Goal: Task Accomplishment & Management: Complete application form

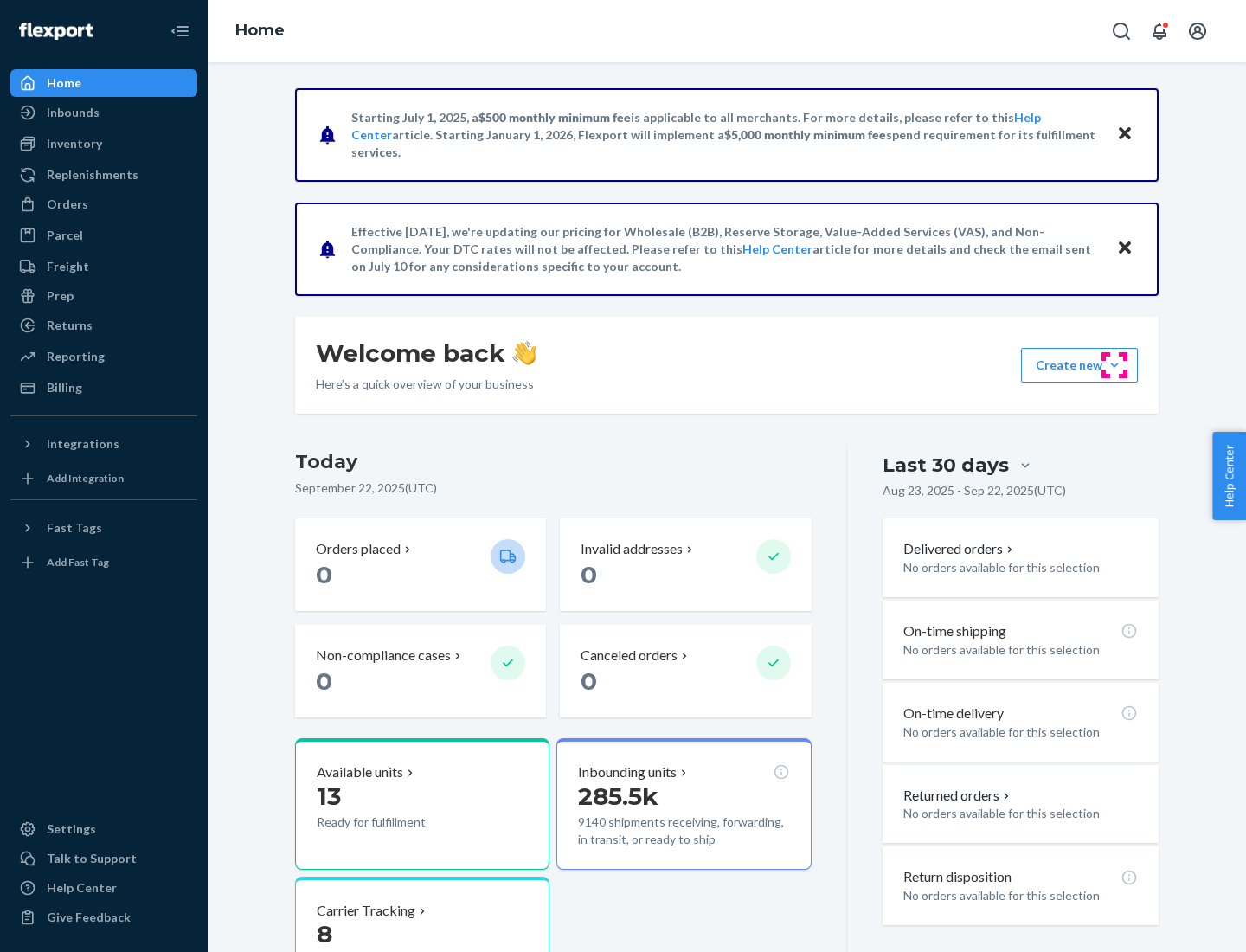
click at [1115, 365] on button "Create new Create new inbound Create new order Create new product" at bounding box center [1080, 364] width 117 height 34
click at [104, 112] on div "Inbounds" at bounding box center [104, 112] width 184 height 24
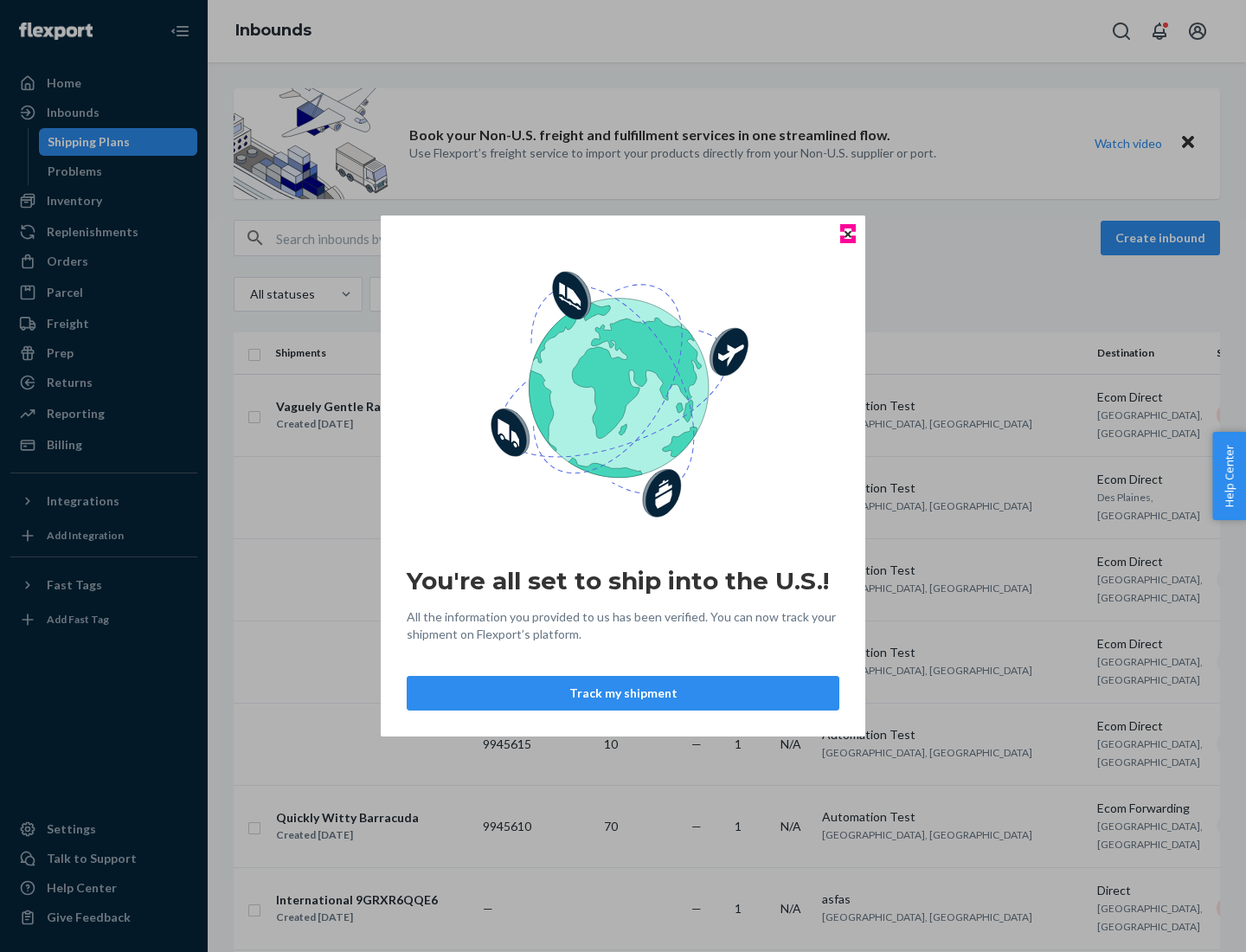
click at [848, 233] on icon "Close" at bounding box center [848, 233] width 7 height 7
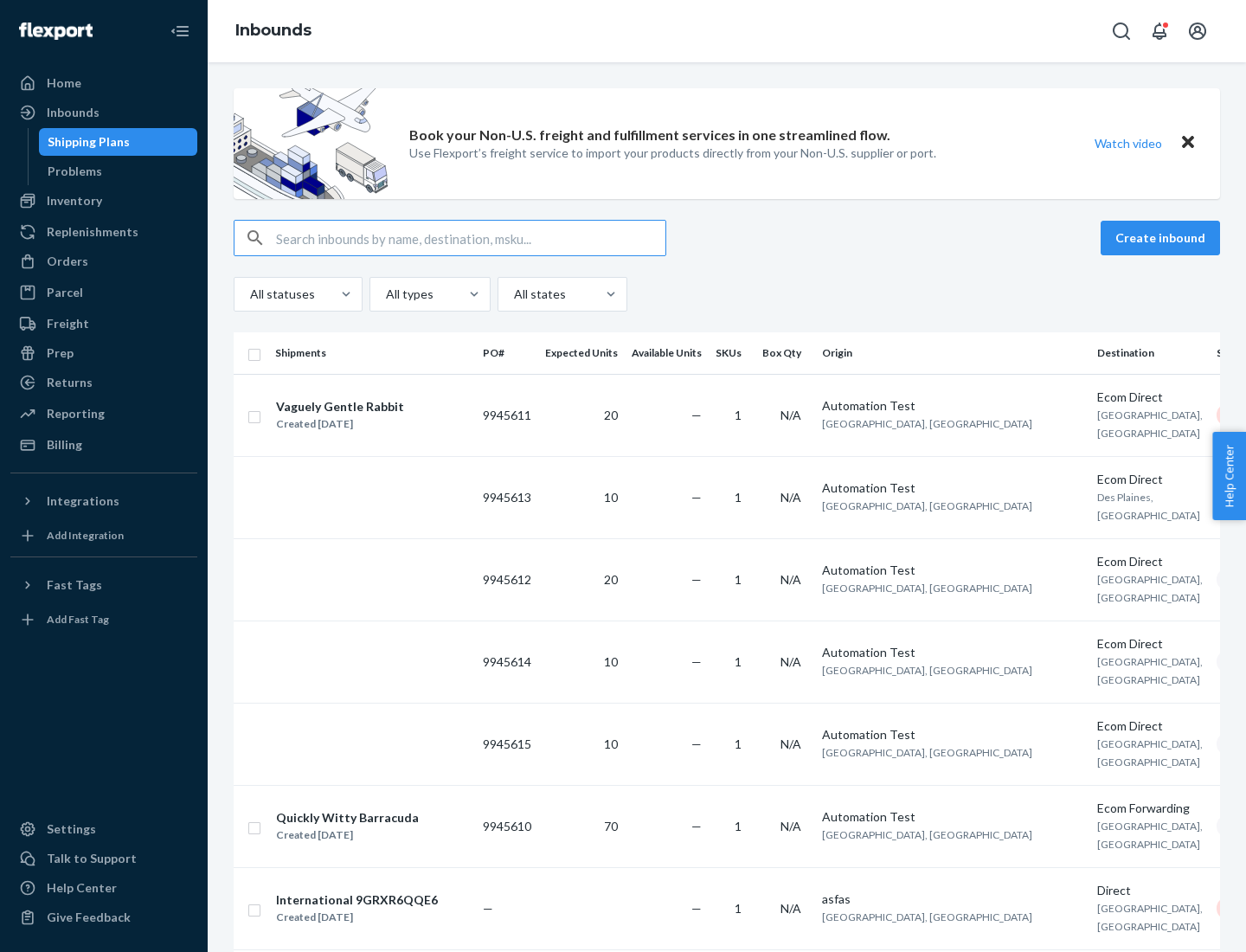
click at [1163, 238] on button "Create inbound" at bounding box center [1161, 237] width 119 height 34
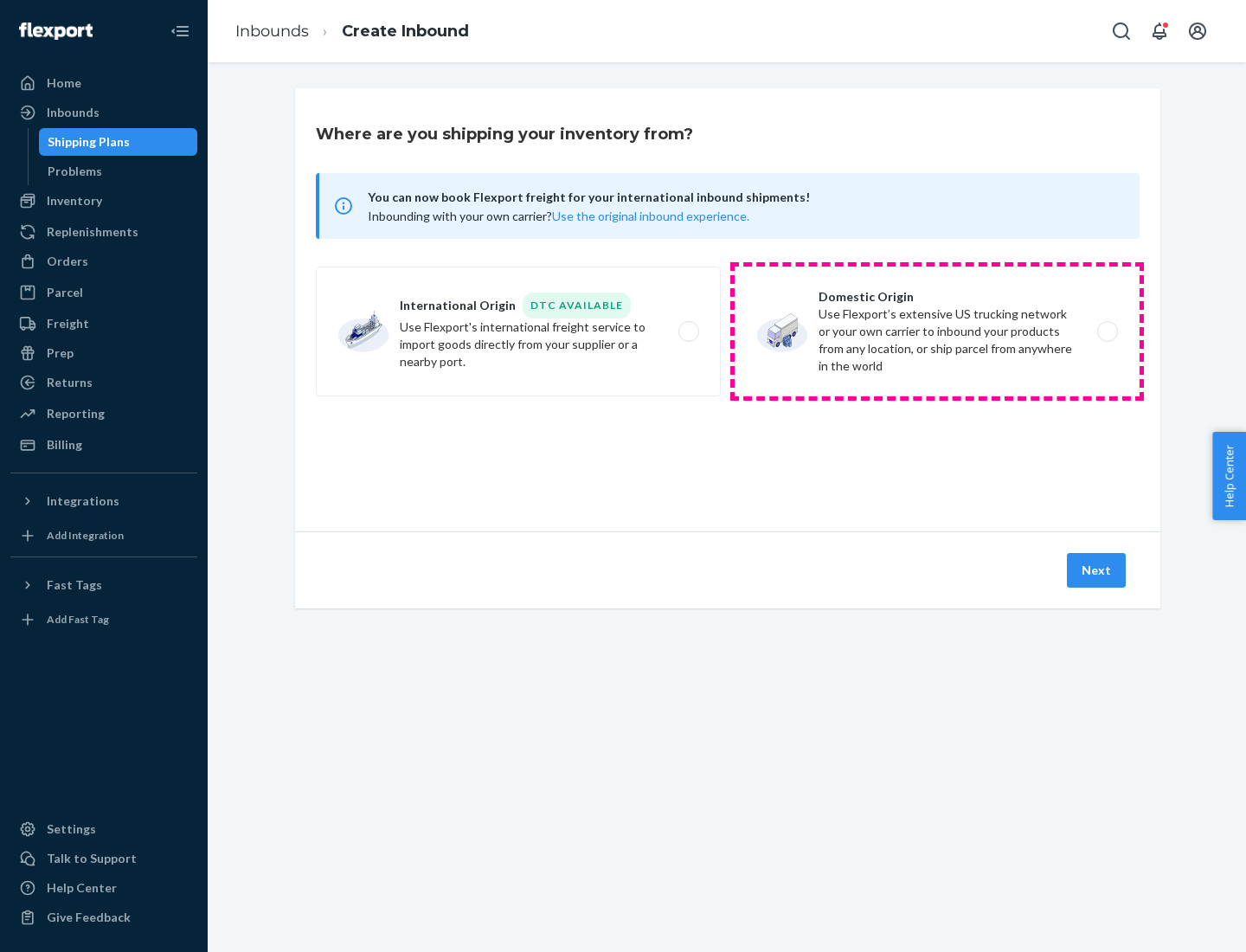
click at [937, 332] on label "Domestic Origin Use Flexport’s extensive US trucking network or your own carrie…" at bounding box center [937, 331] width 405 height 130
click at [1107, 332] on input "Domestic Origin Use Flexport’s extensive US trucking network or your own carrie…" at bounding box center [1113, 332] width 12 height 12
radio input "true"
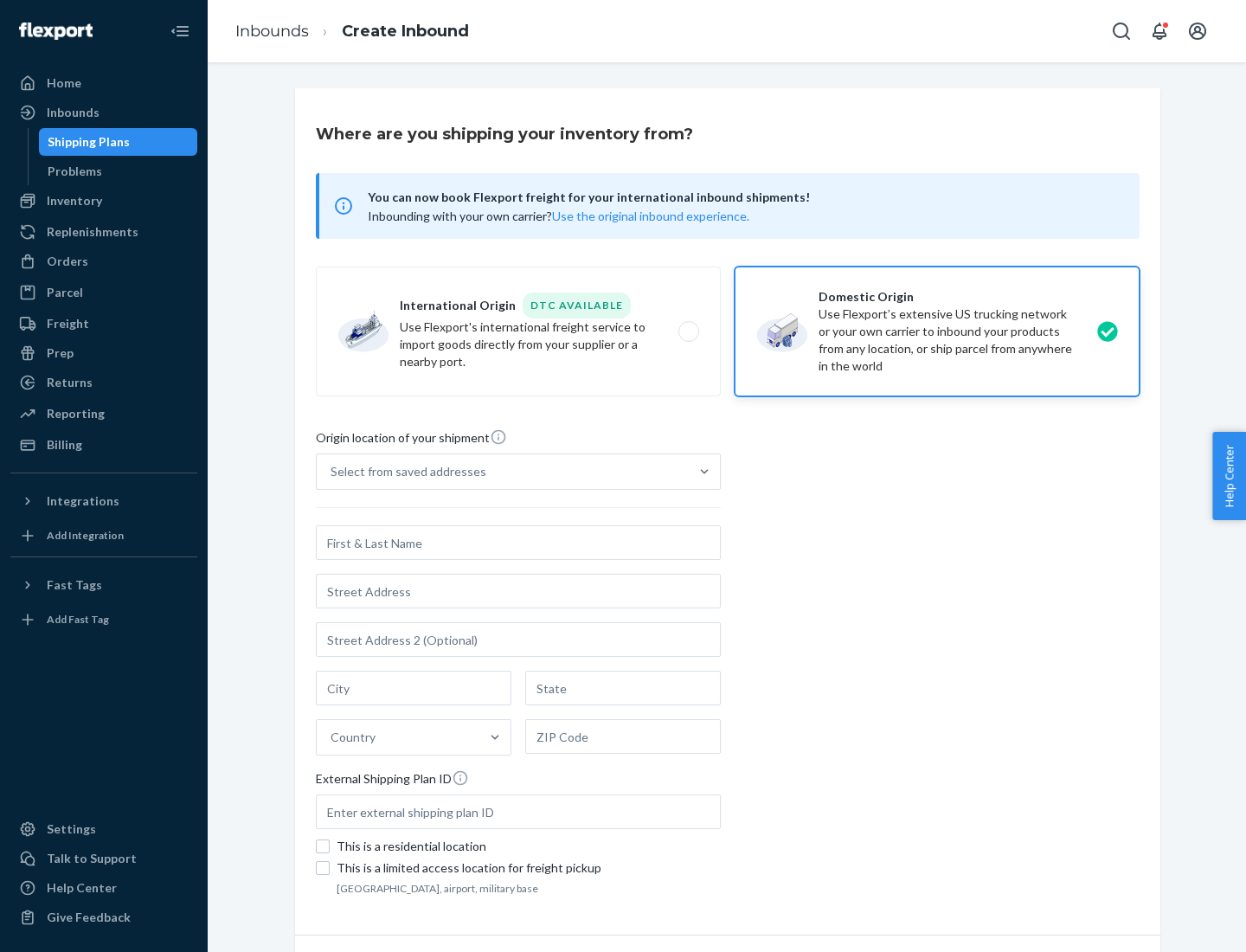
click at [503, 472] on div "Select from saved addresses" at bounding box center [502, 471] width 372 height 34
click at [332, 472] on input "Select from saved addresses" at bounding box center [332, 472] width 2 height 18
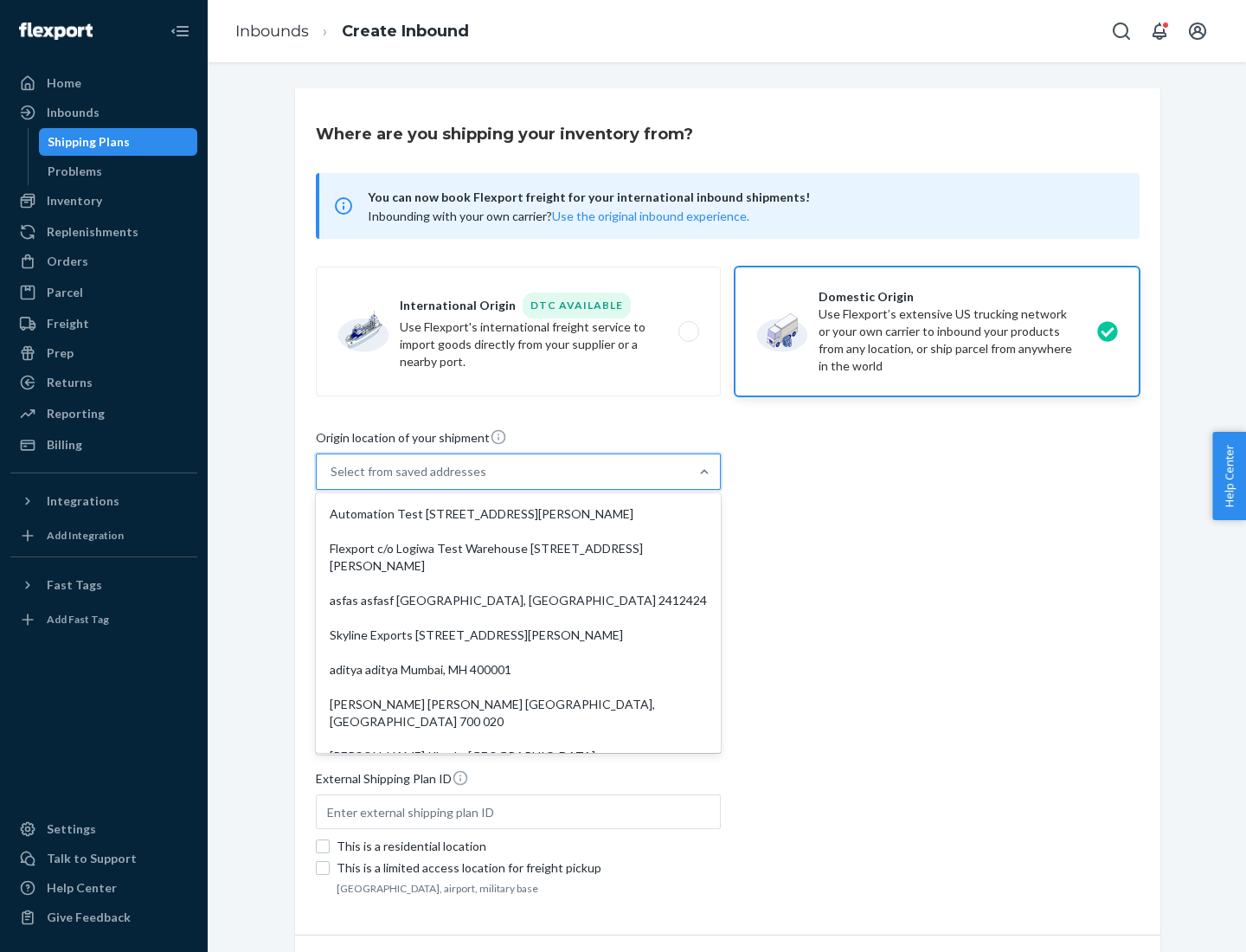
scroll to position [7, 0]
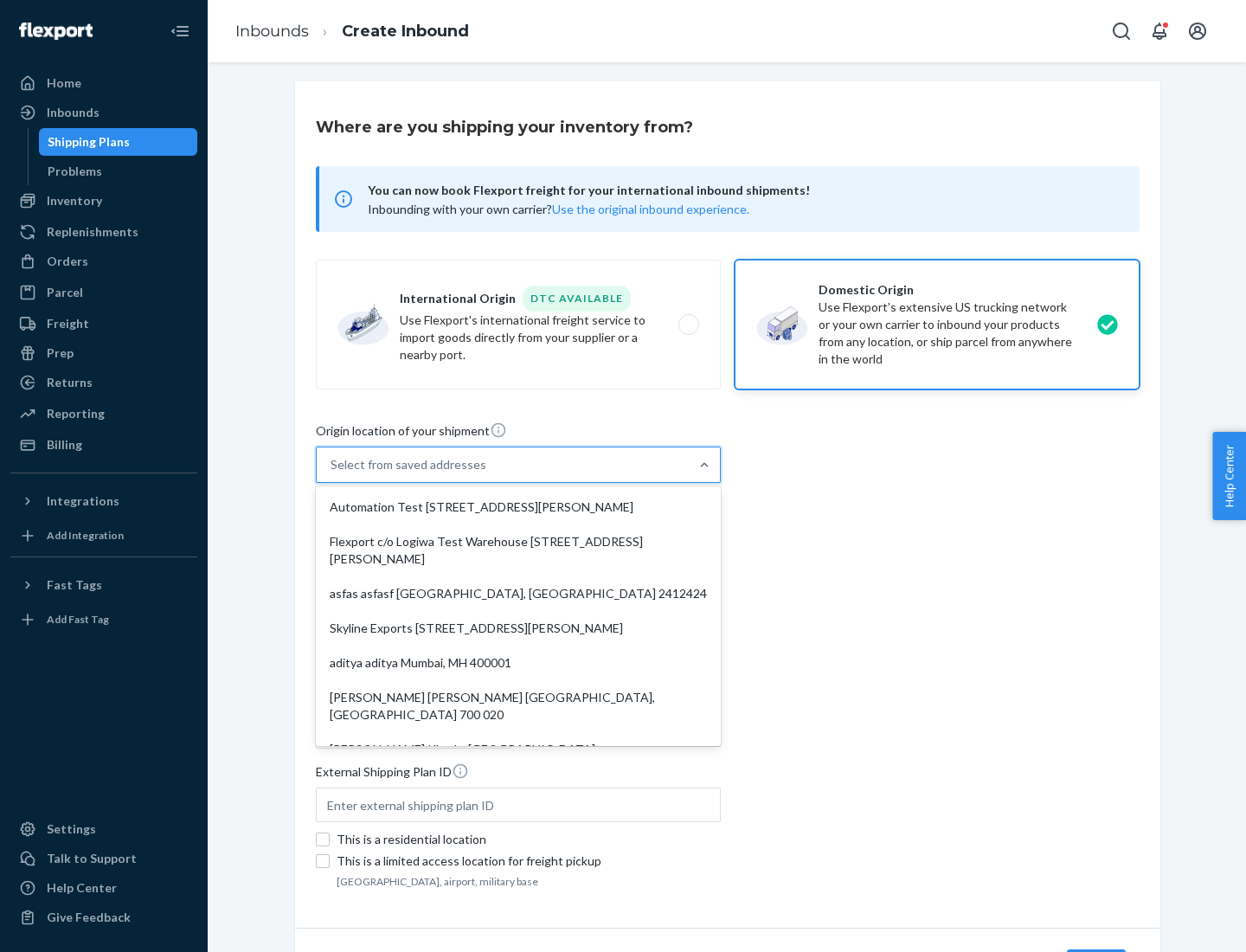
click at [519, 507] on div "Automation Test [STREET_ADDRESS][PERSON_NAME]" at bounding box center [519, 507] width 398 height 34
click at [332, 474] on input "option Automation Test [STREET_ADDRESS][PERSON_NAME]. 9 results available. Use …" at bounding box center [332, 465] width 2 height 18
type input "Automation Test"
type input "9th Floor"
type input "[GEOGRAPHIC_DATA]"
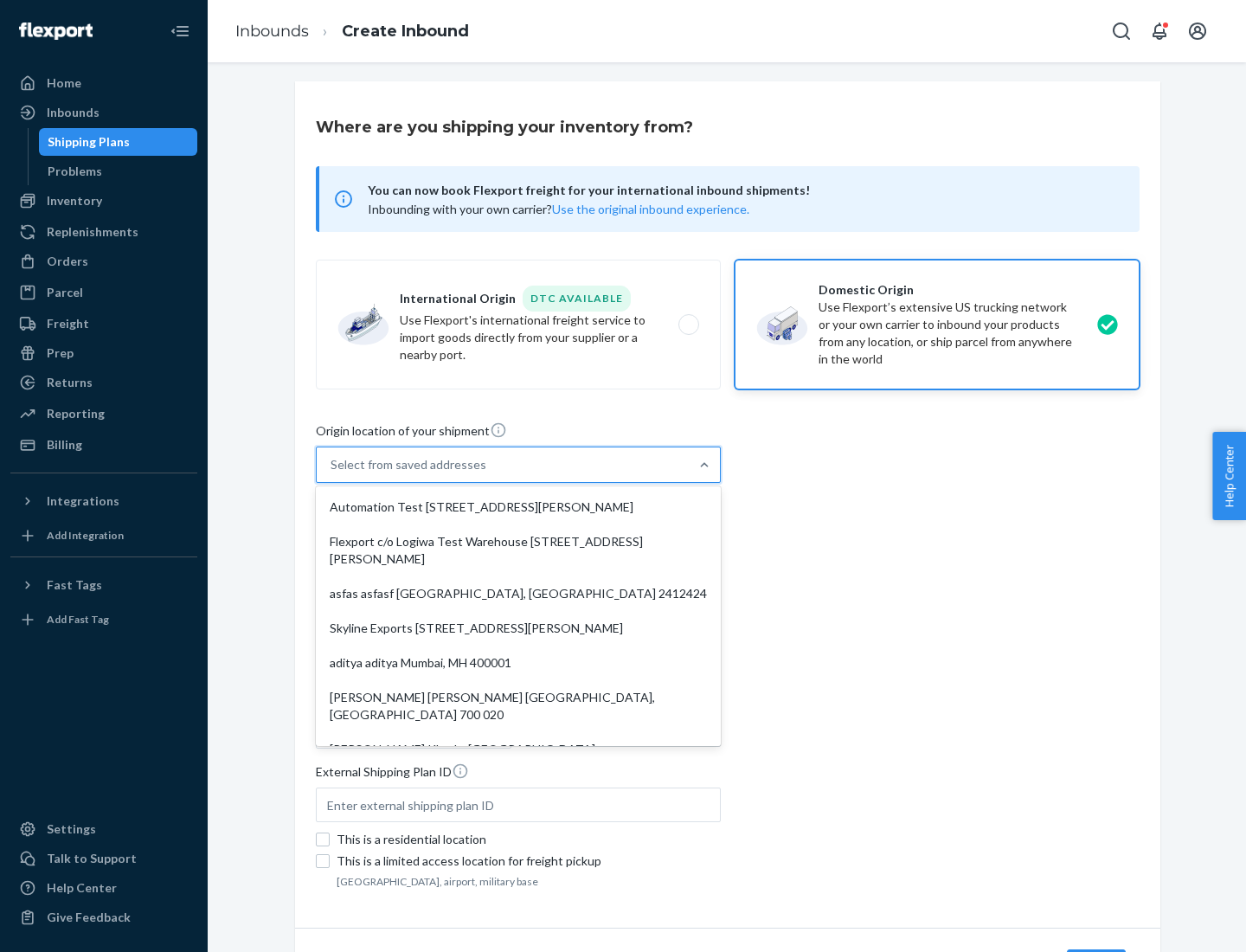
type input "CA"
type input "94104"
type input "[STREET_ADDRESS][PERSON_NAME]"
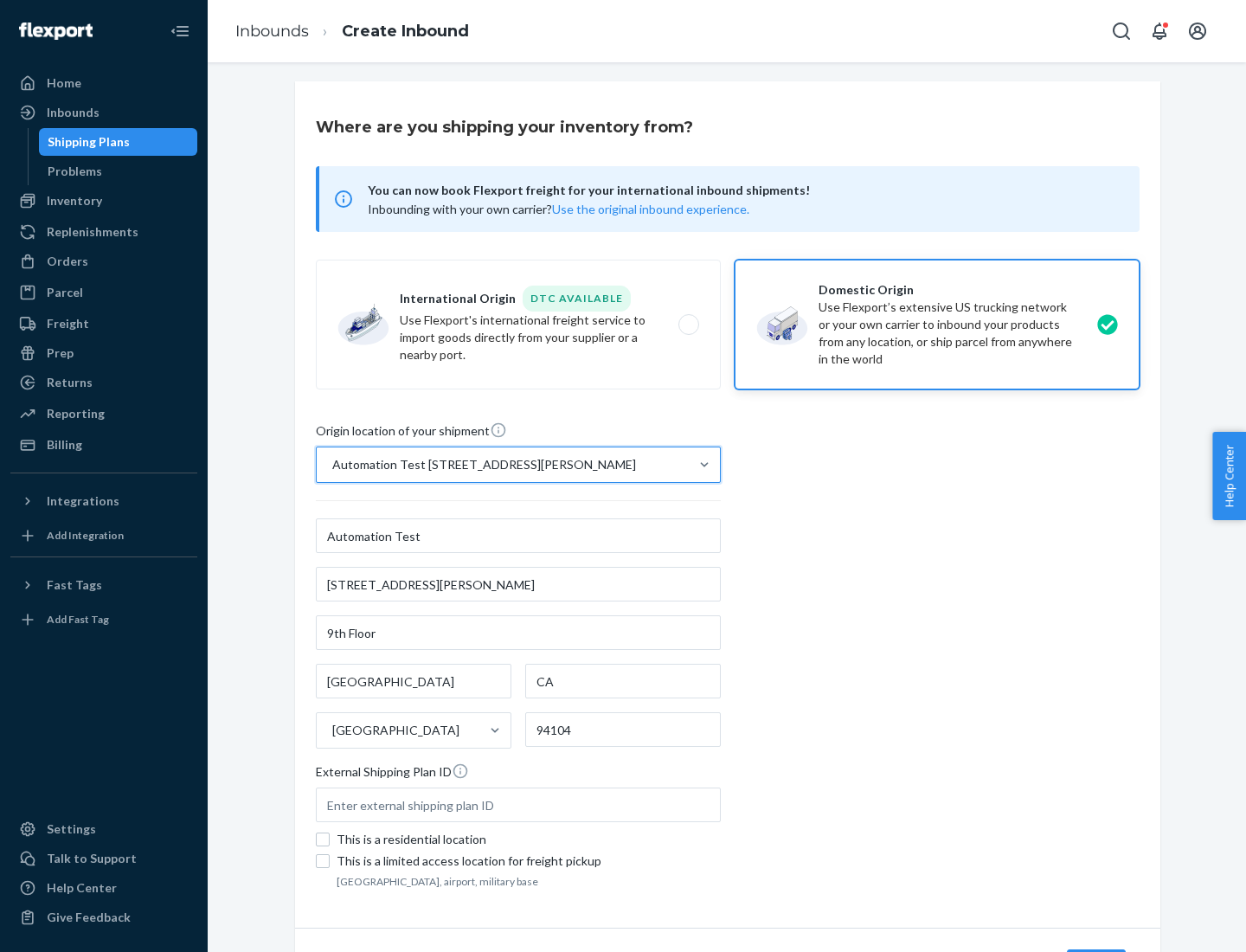
scroll to position [102, 0]
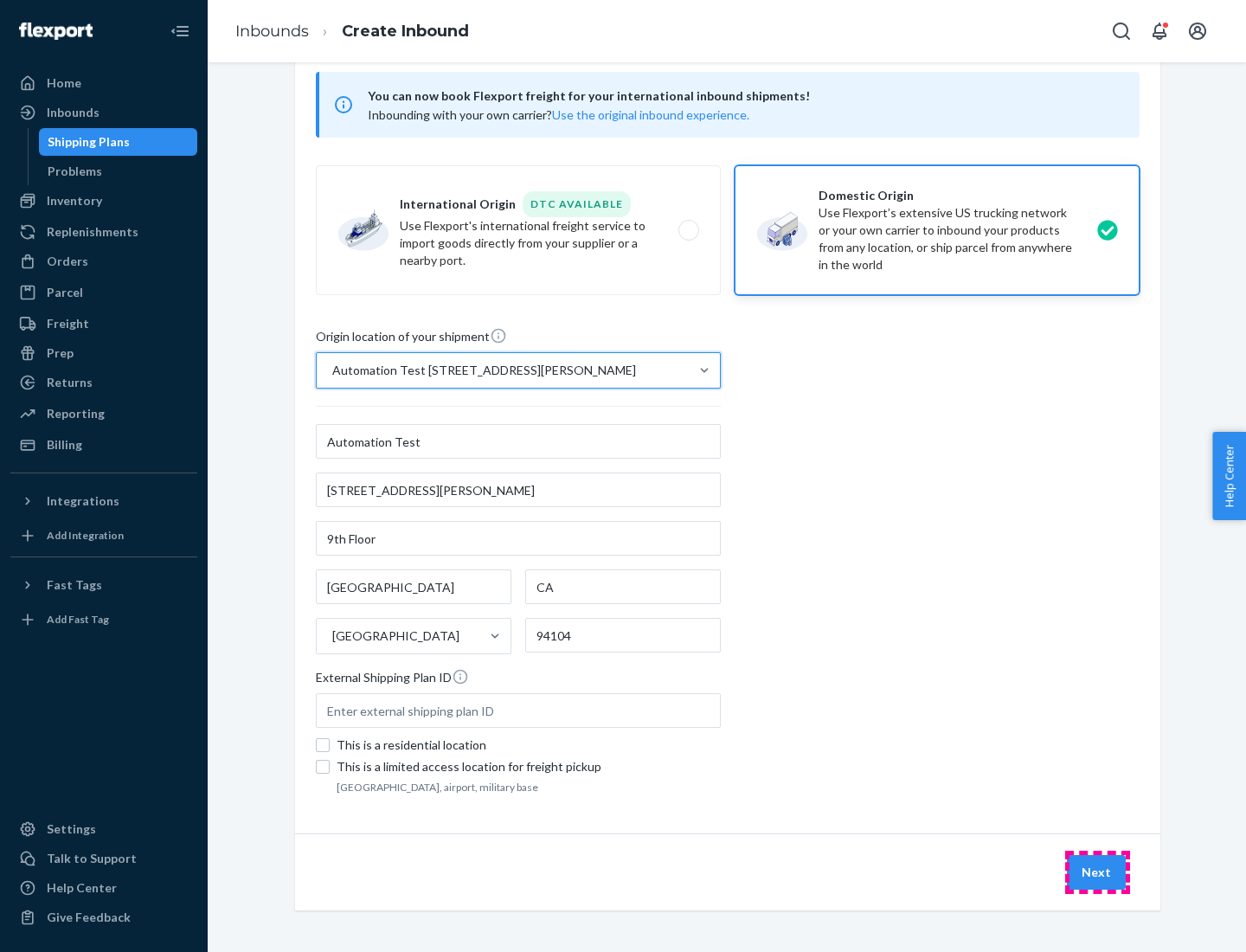
click at [1098, 873] on button "Next" at bounding box center [1097, 872] width 59 height 34
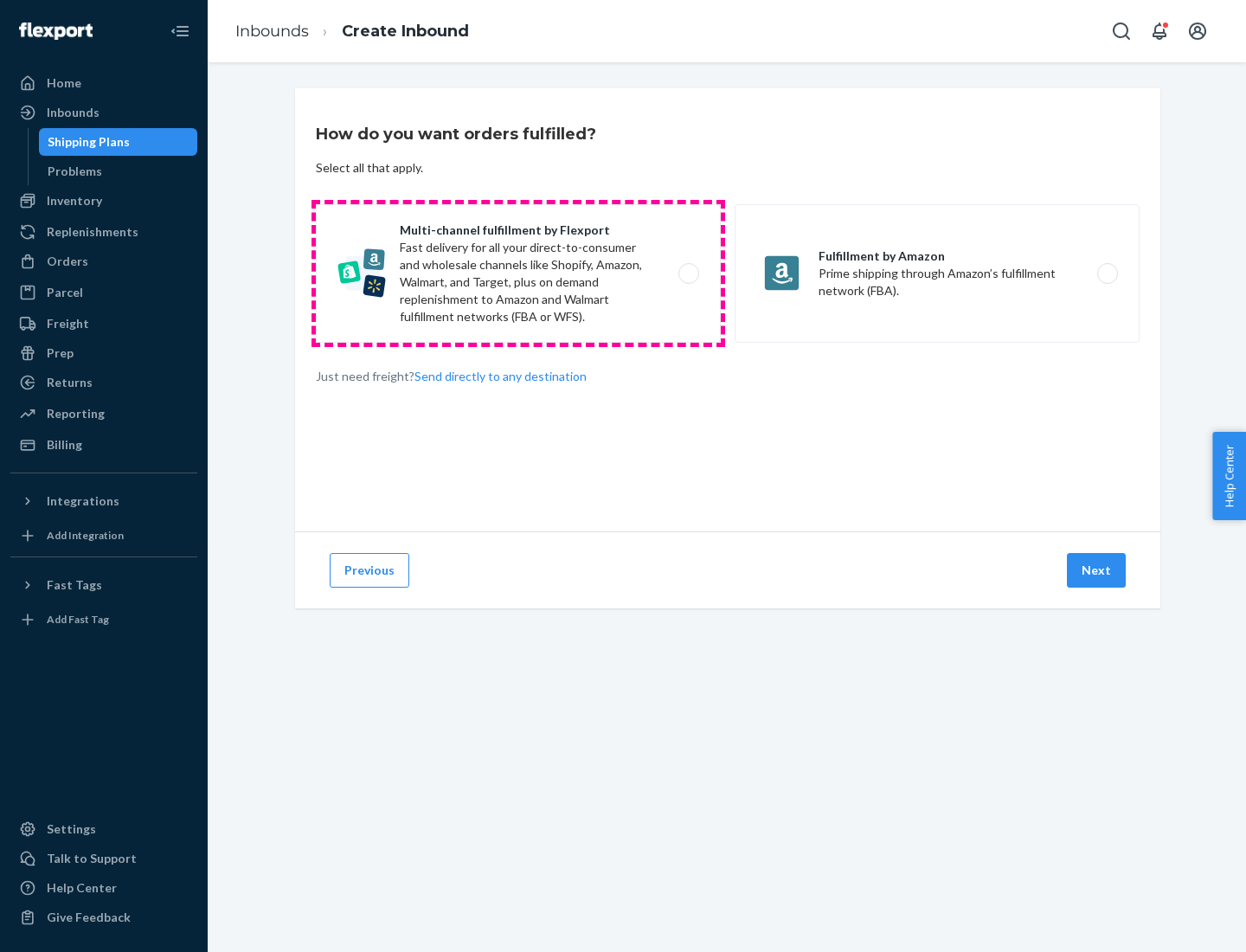
click at [519, 273] on label "Multi-channel fulfillment by Flexport Fast delivery for all your direct-to-cons…" at bounding box center [519, 273] width 405 height 139
click at [688, 273] on input "Multi-channel fulfillment by Flexport Fast delivery for all your direct-to-cons…" at bounding box center [694, 274] width 12 height 12
radio input "true"
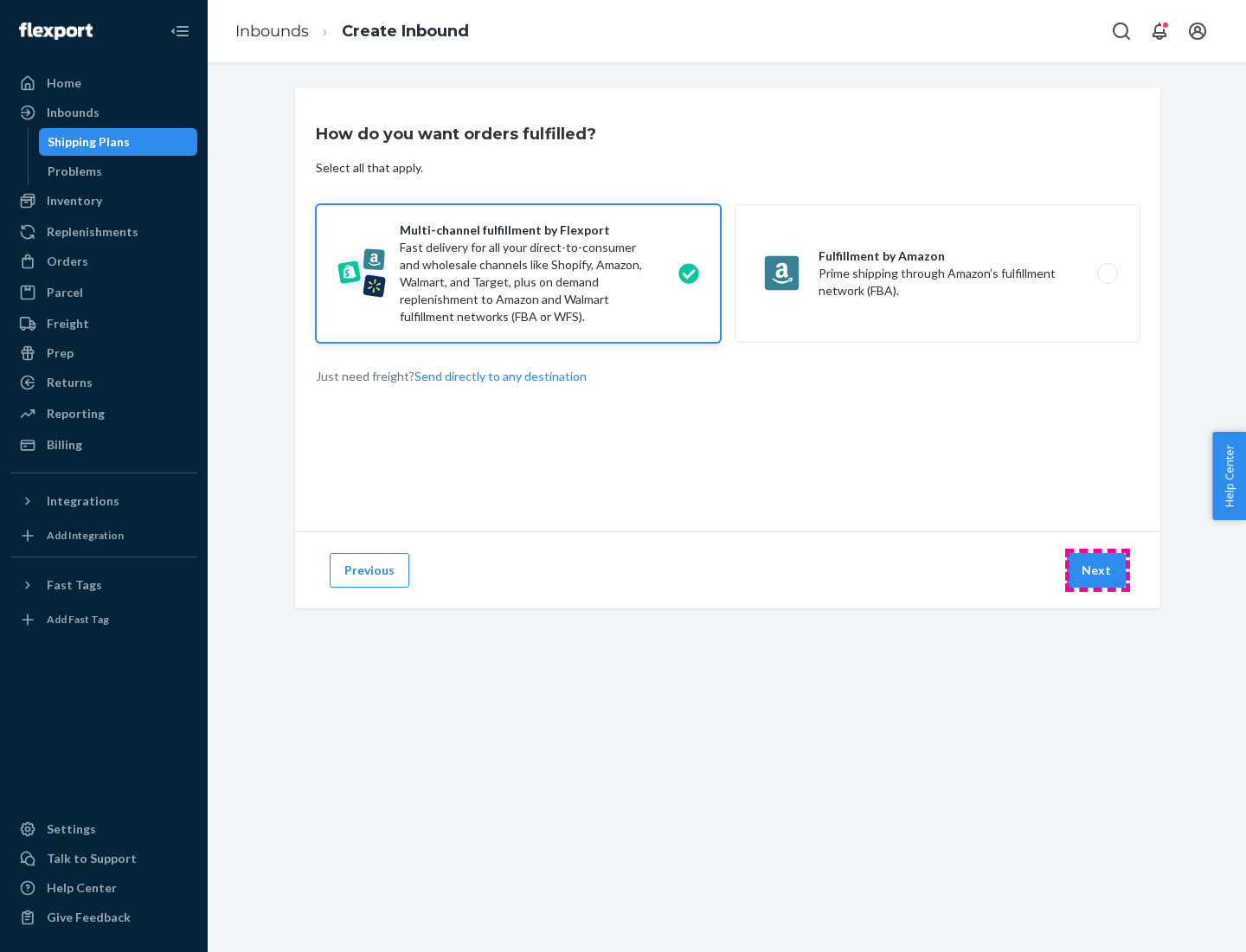
click at [1098, 570] on button "Next" at bounding box center [1097, 569] width 59 height 34
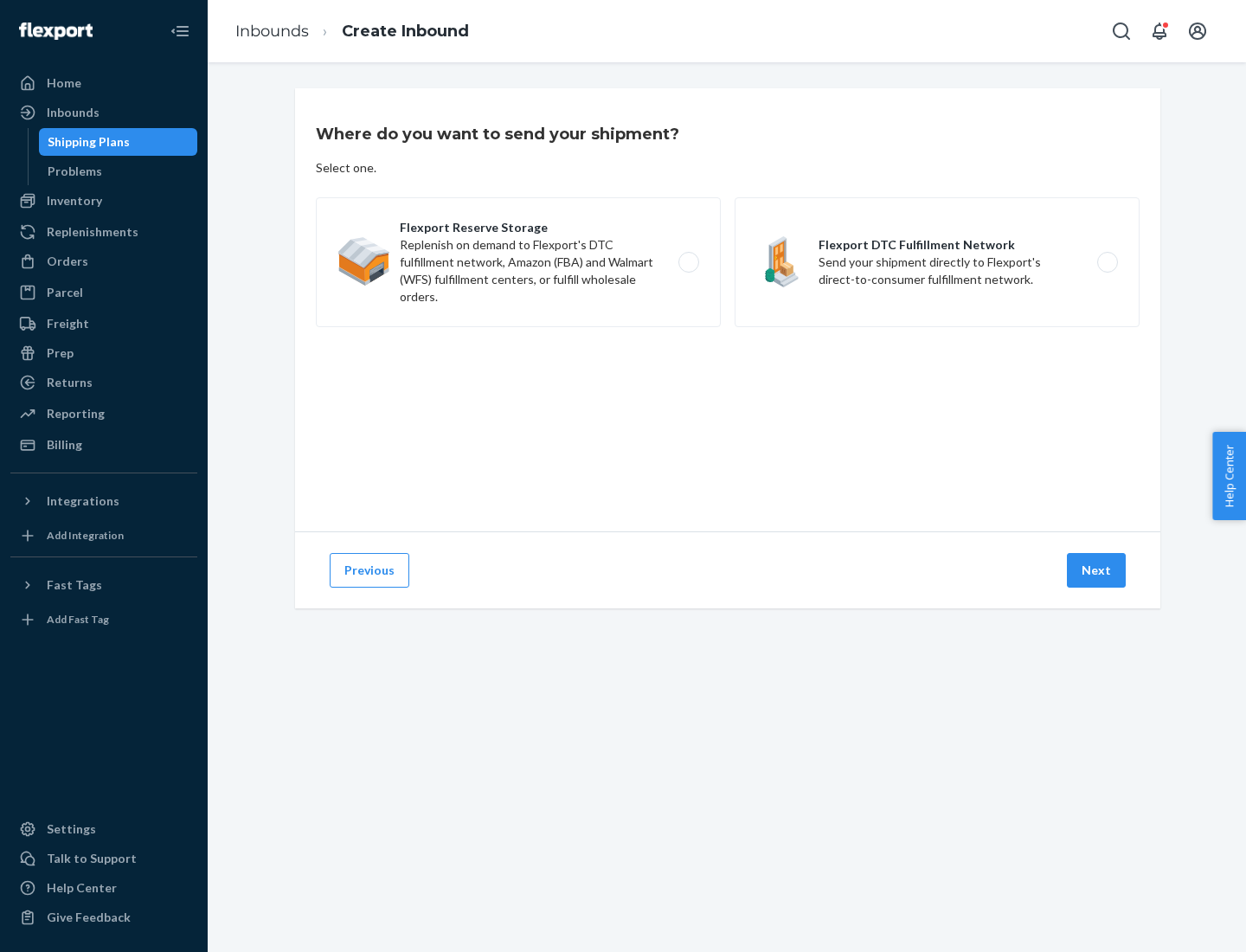
click at [519, 263] on label "Flexport Reserve Storage Replenish on demand to Flexport's DTC fulfillment netw…" at bounding box center [519, 262] width 405 height 130
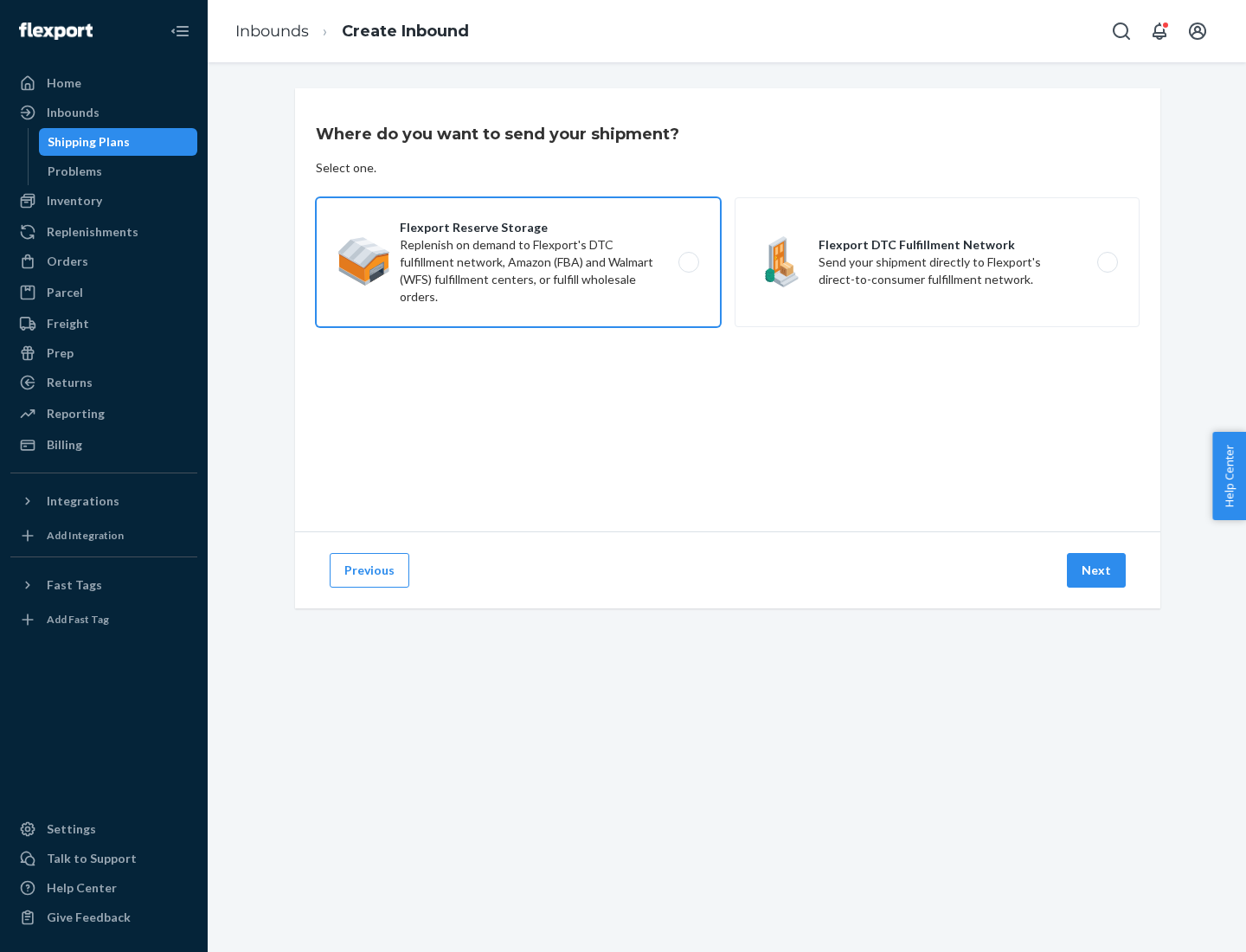
click at [688, 263] on input "Flexport Reserve Storage Replenish on demand to Flexport's DTC fulfillment netw…" at bounding box center [694, 263] width 12 height 12
radio input "true"
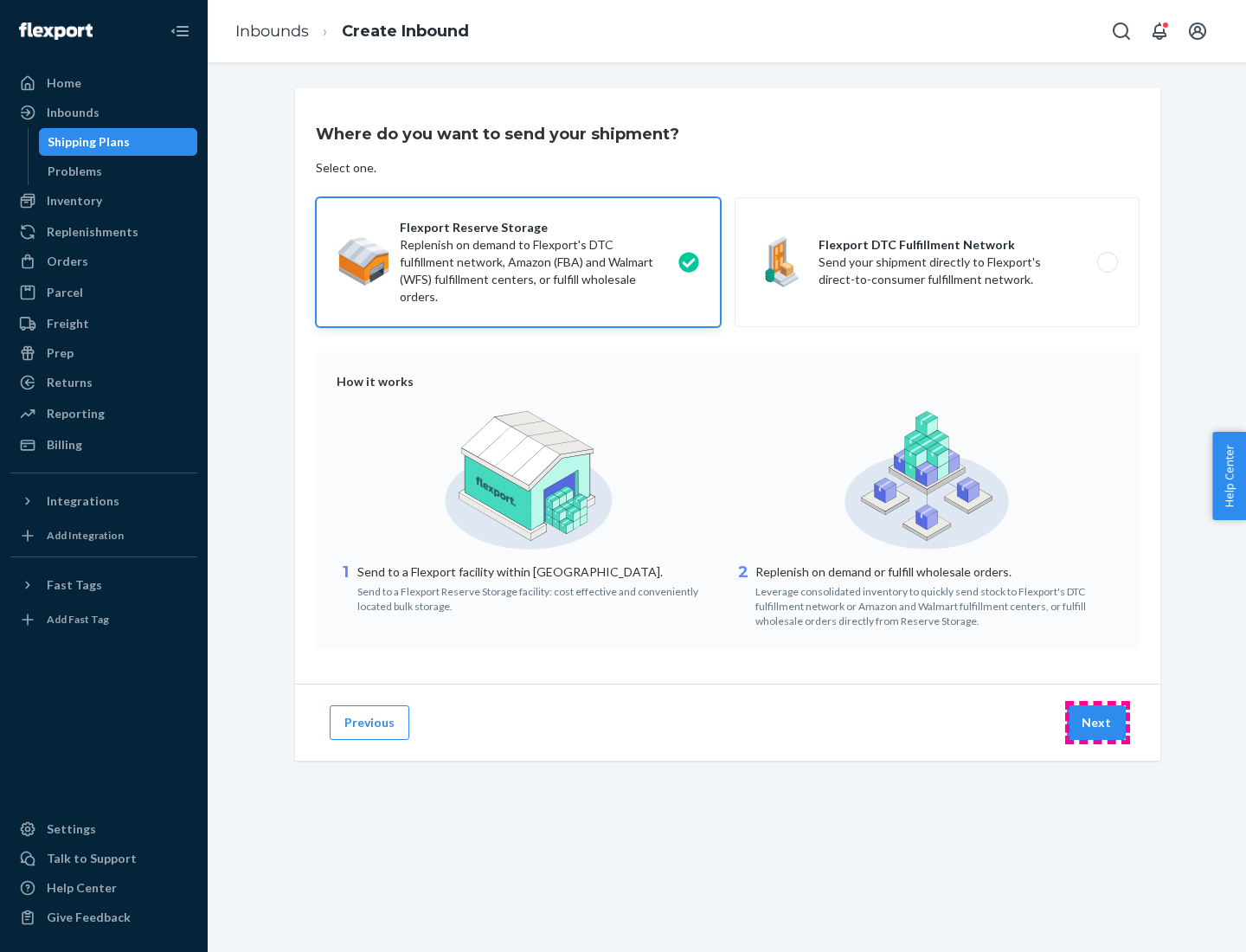
click at [1098, 723] on button "Next" at bounding box center [1097, 722] width 59 height 34
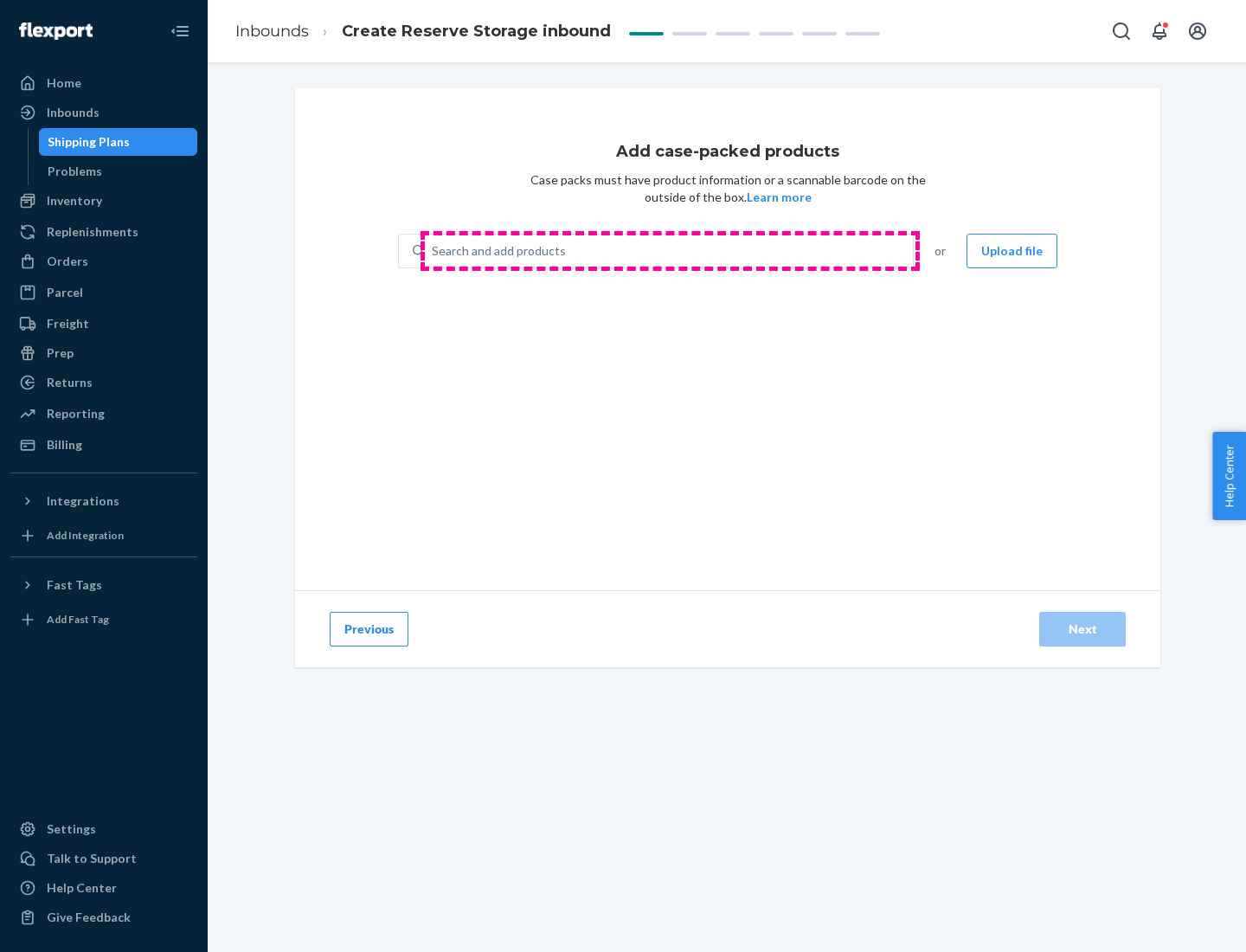
click at [670, 251] on div "Search and add products" at bounding box center [669, 251] width 488 height 31
click at [434, 251] on input "Search and add products" at bounding box center [433, 251] width 2 height 18
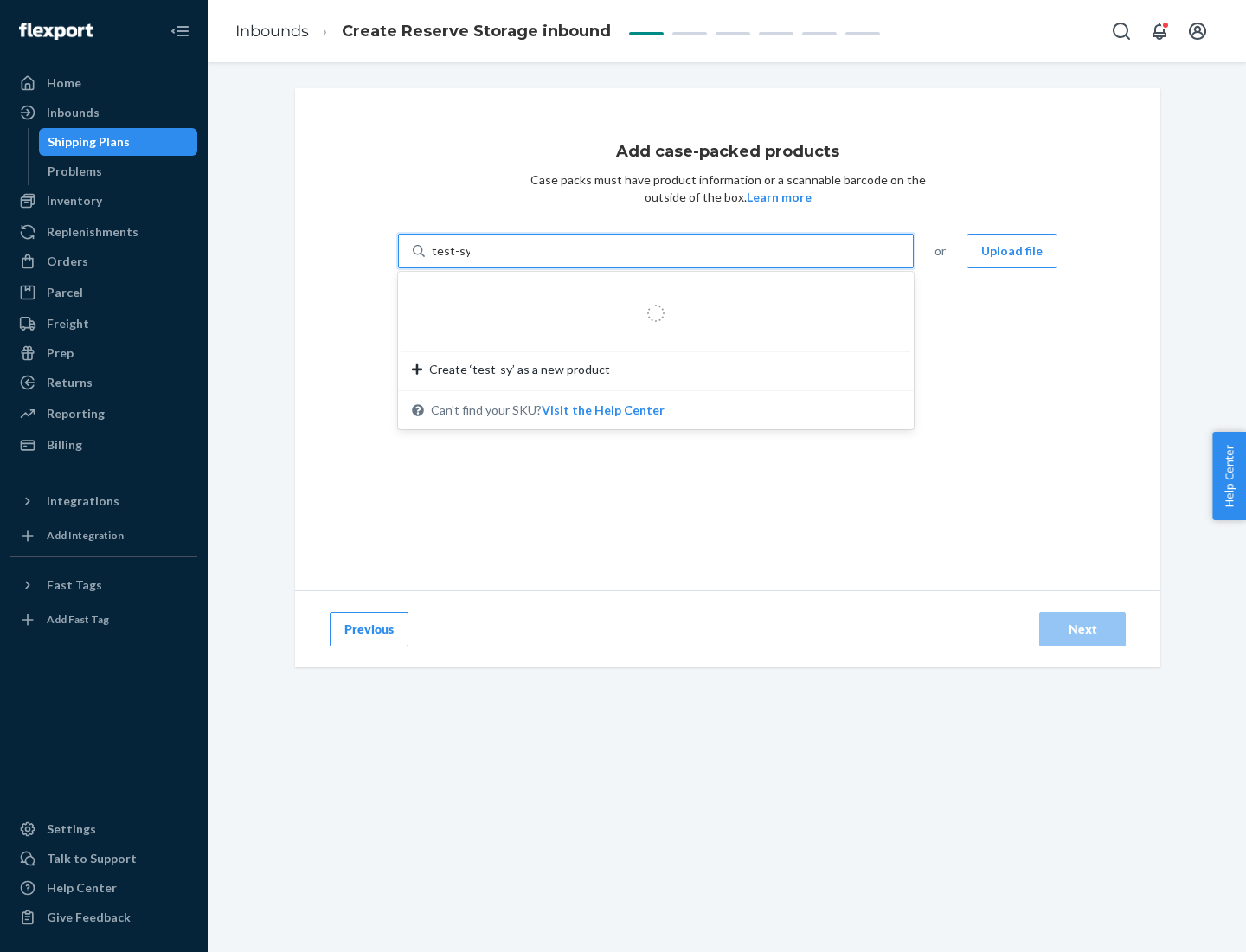
type input "test-syn"
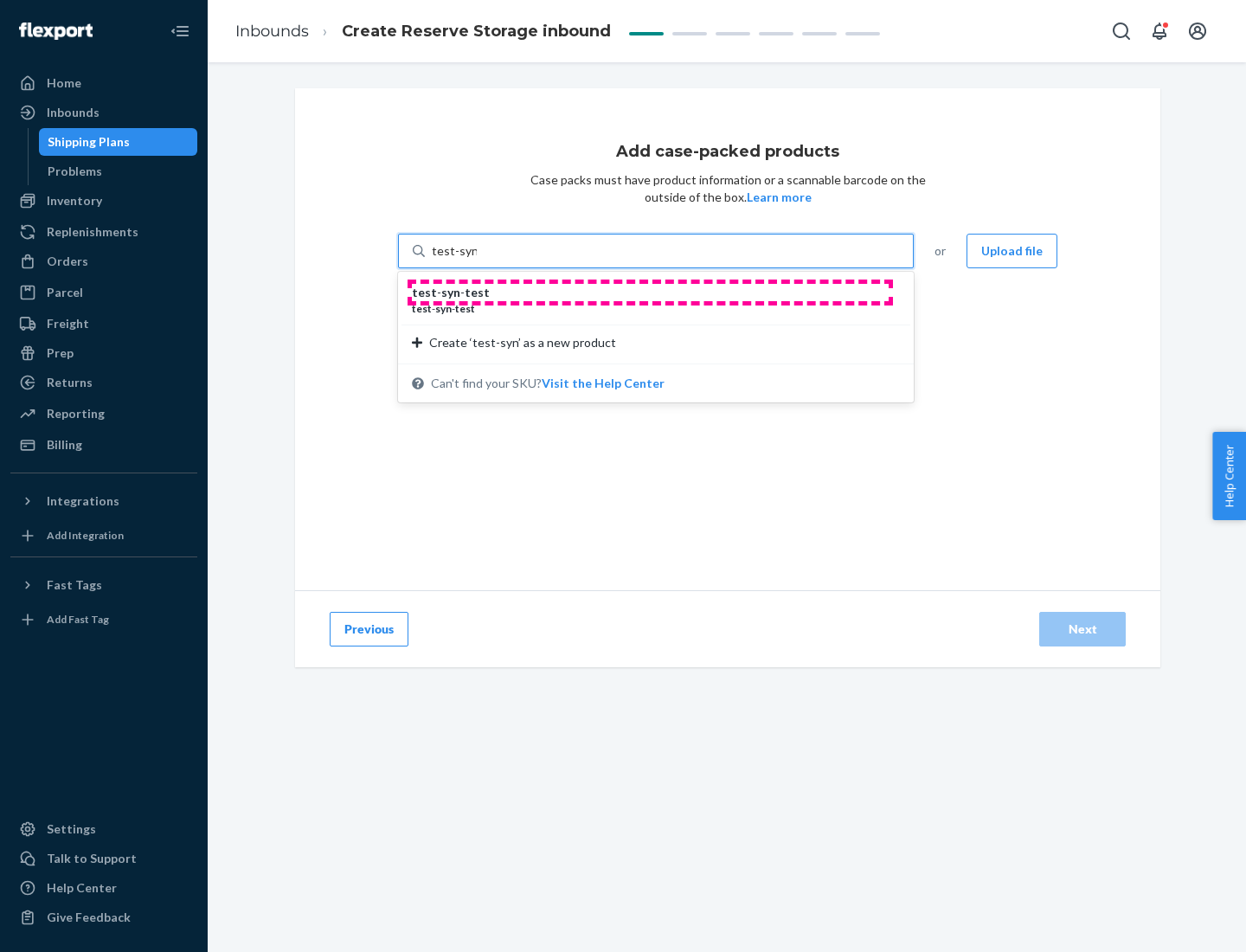
click at [650, 293] on div "test - syn - test" at bounding box center [649, 293] width 475 height 18
click at [477, 260] on input "test-syn" at bounding box center [454, 251] width 45 height 18
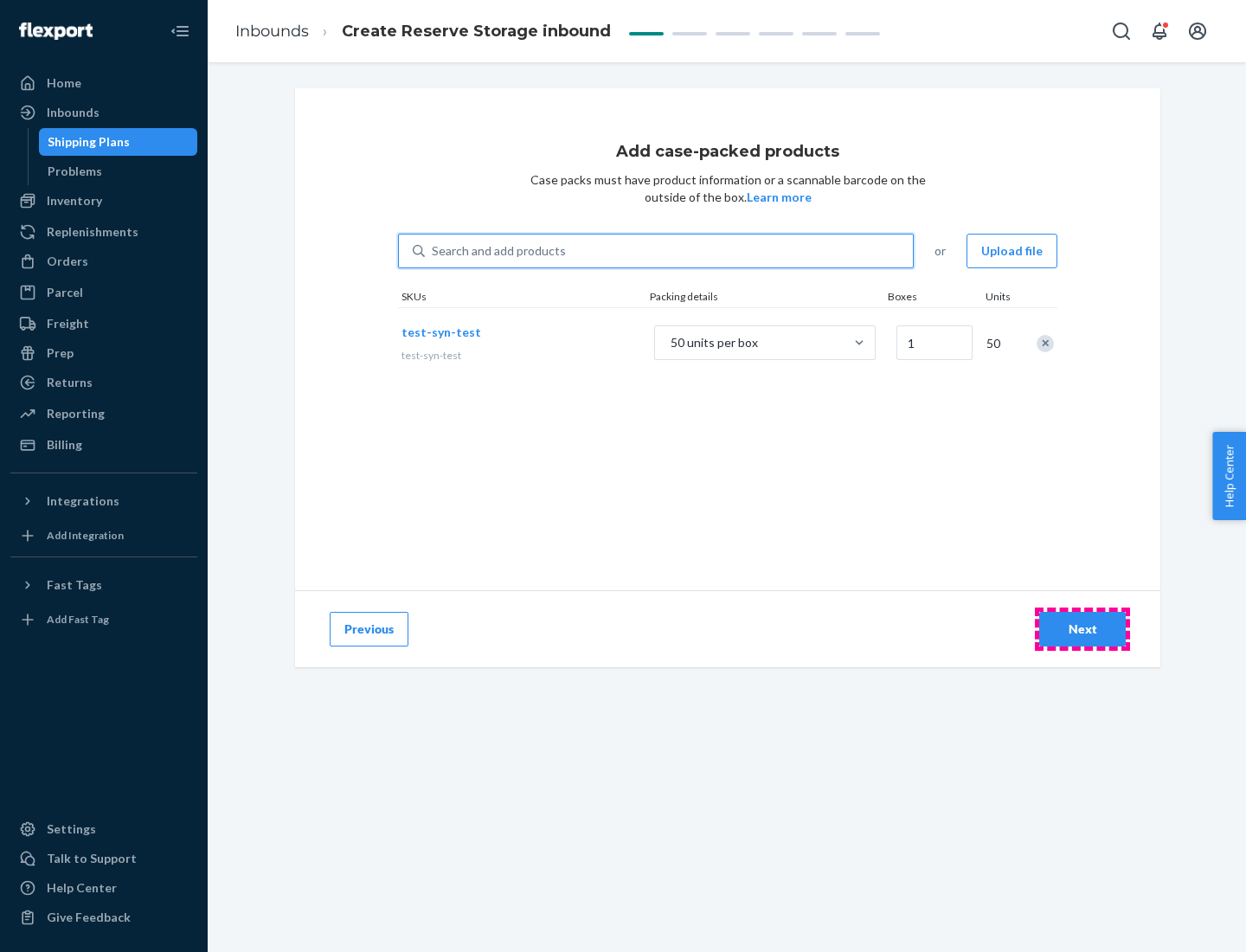
click at [1083, 629] on div "Next" at bounding box center [1083, 630] width 58 height 18
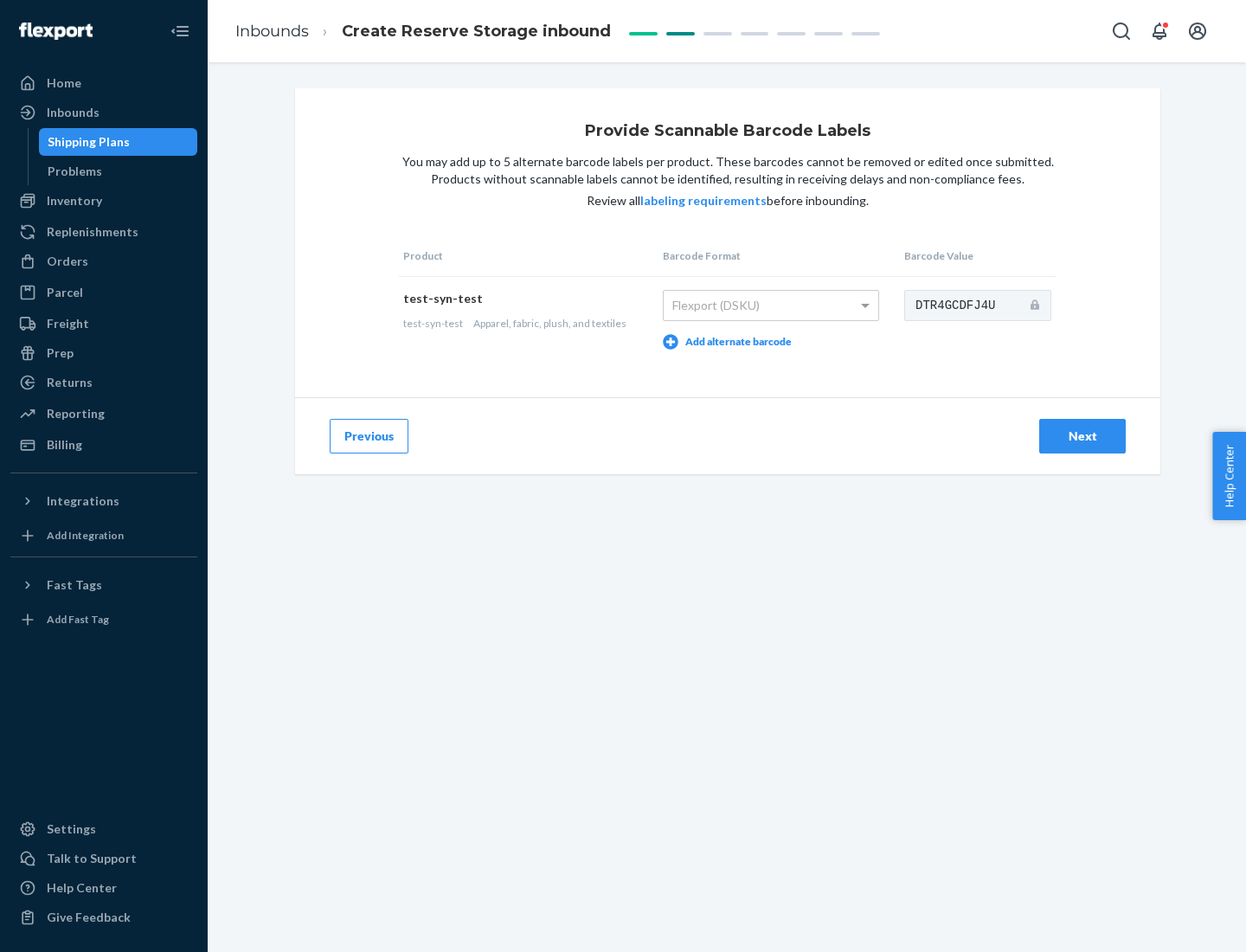
click at [1083, 435] on div "Next" at bounding box center [1083, 436] width 58 height 18
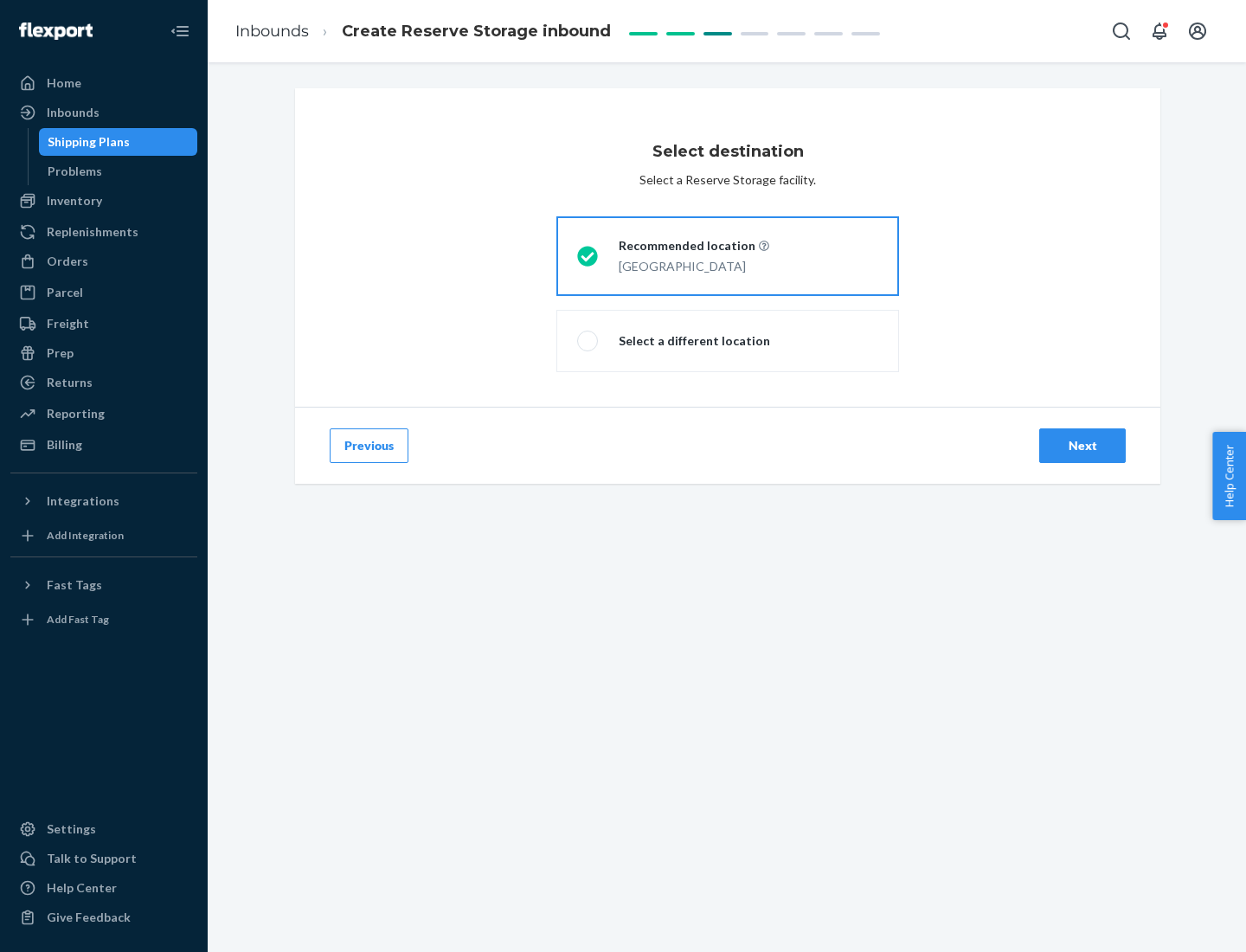
click at [1083, 446] on div "Next" at bounding box center [1083, 446] width 58 height 18
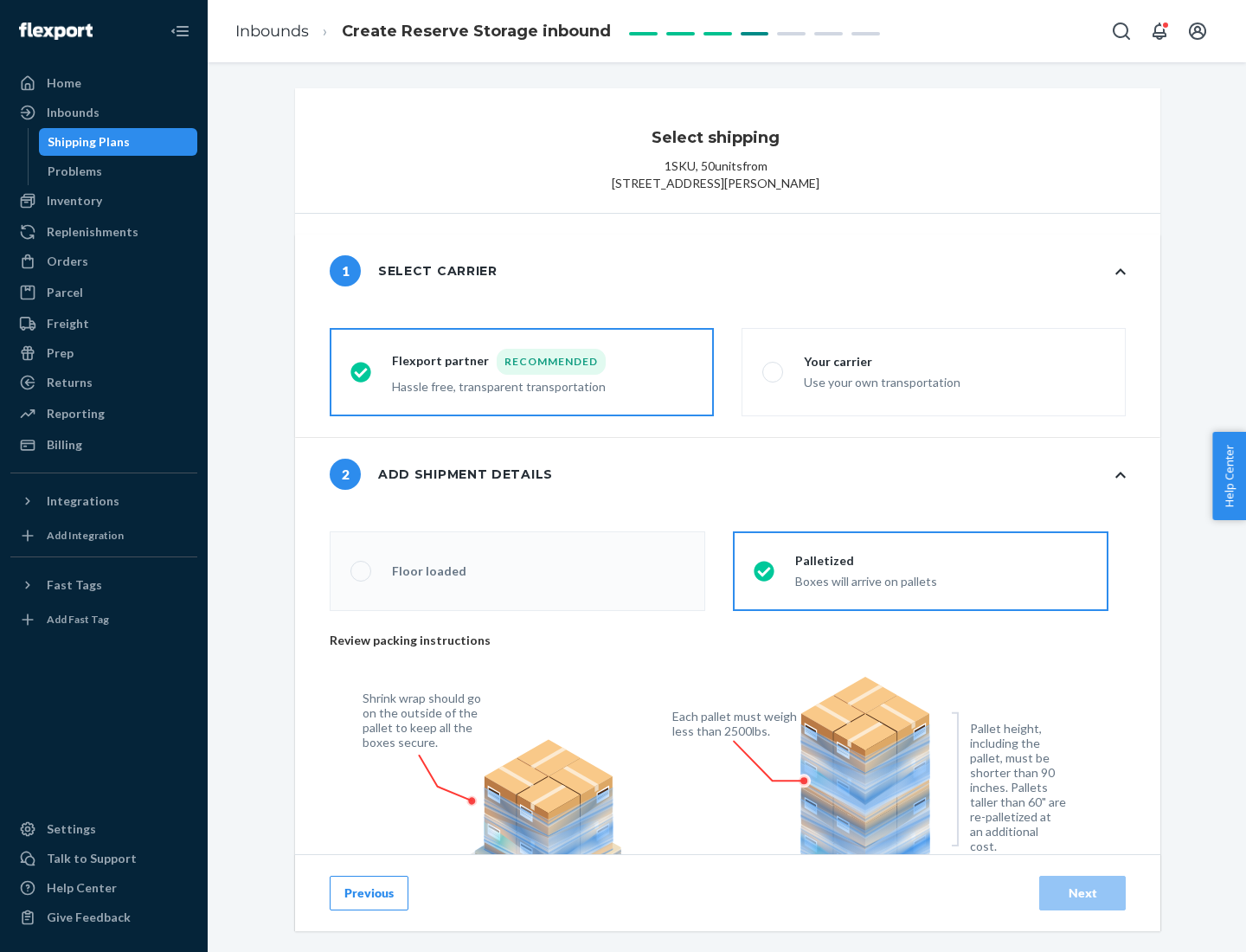
radio input "false"
type input "1"
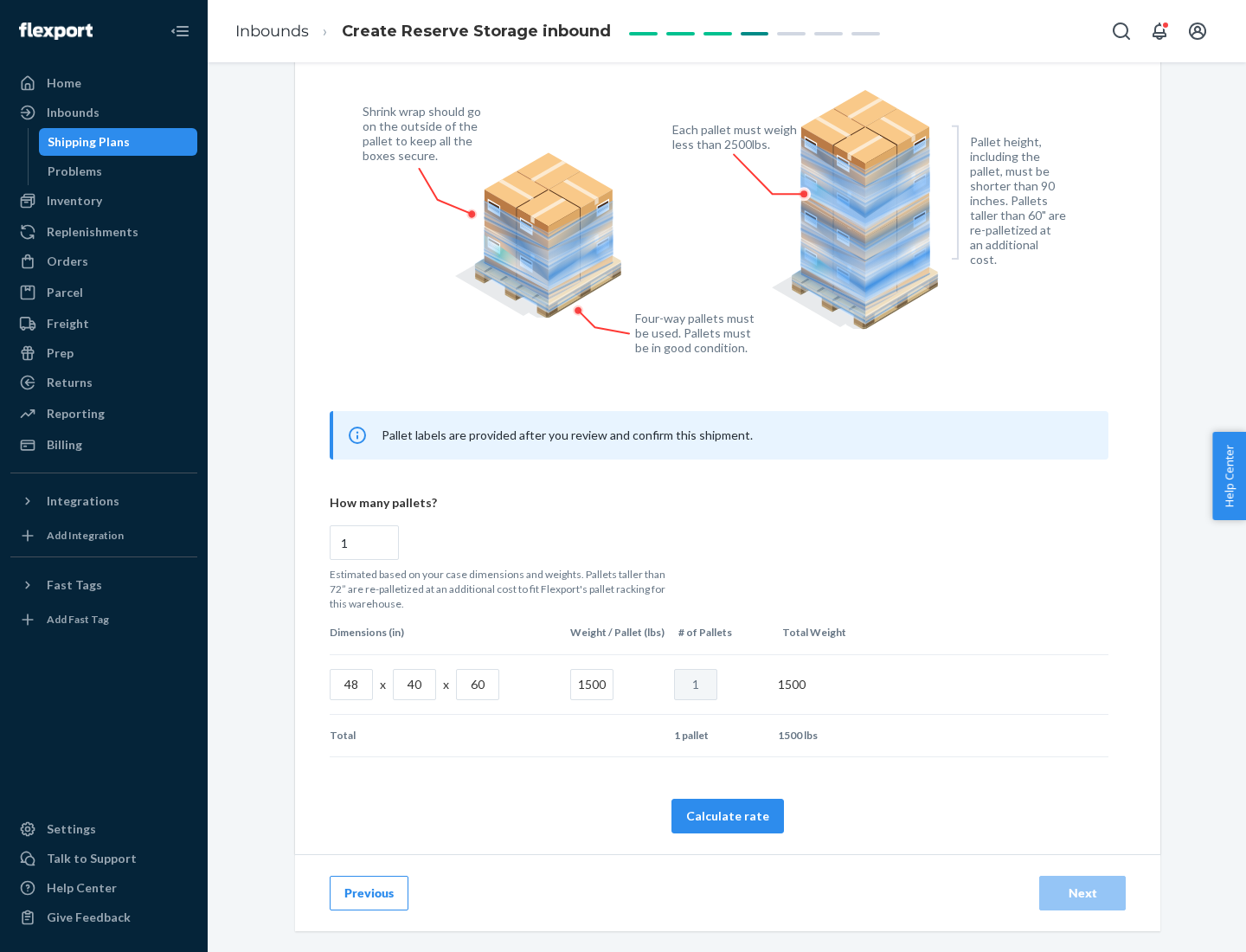
click at [727, 815] on button "Calculate rate" at bounding box center [727, 815] width 112 height 34
radio input "false"
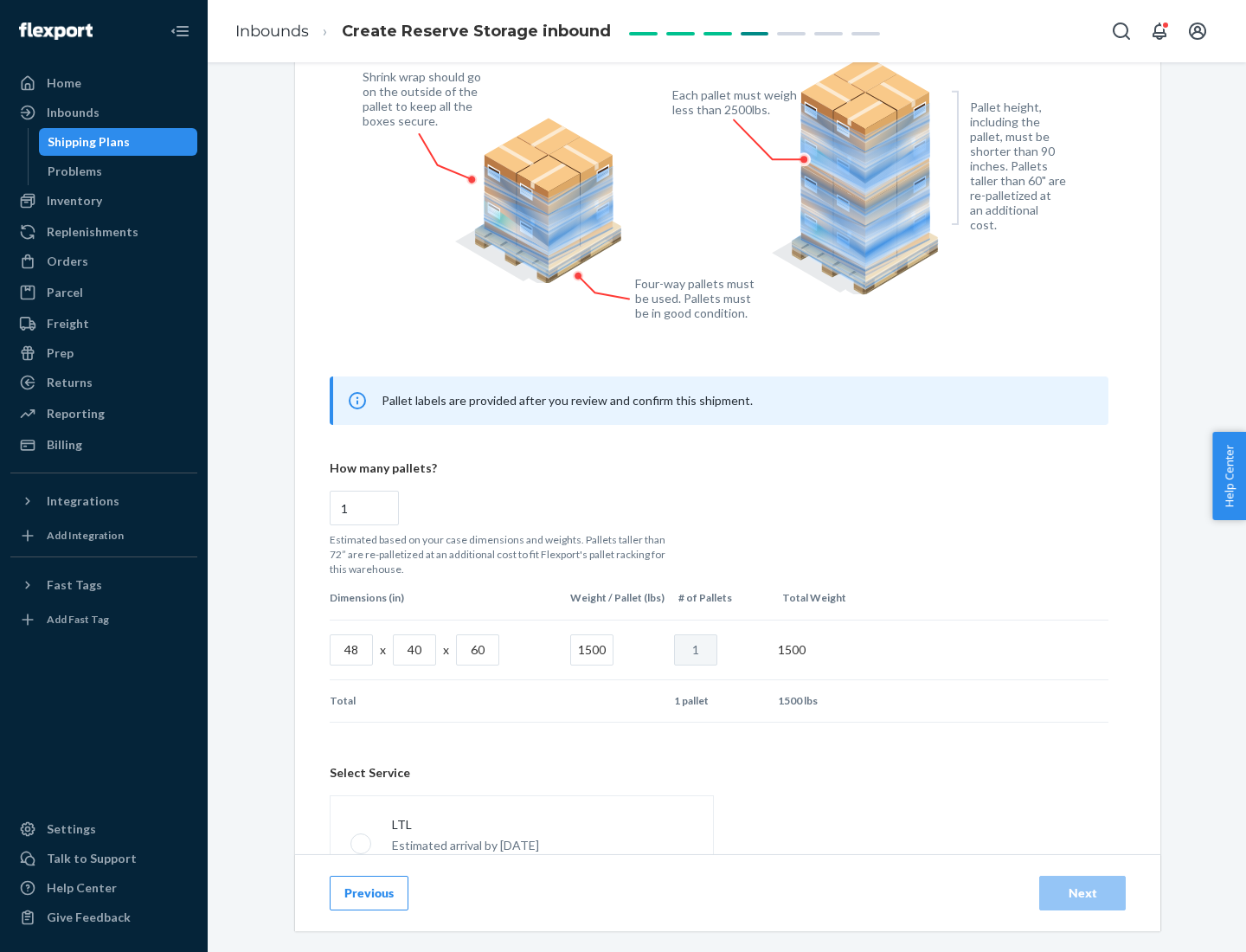
scroll to position [766, 0]
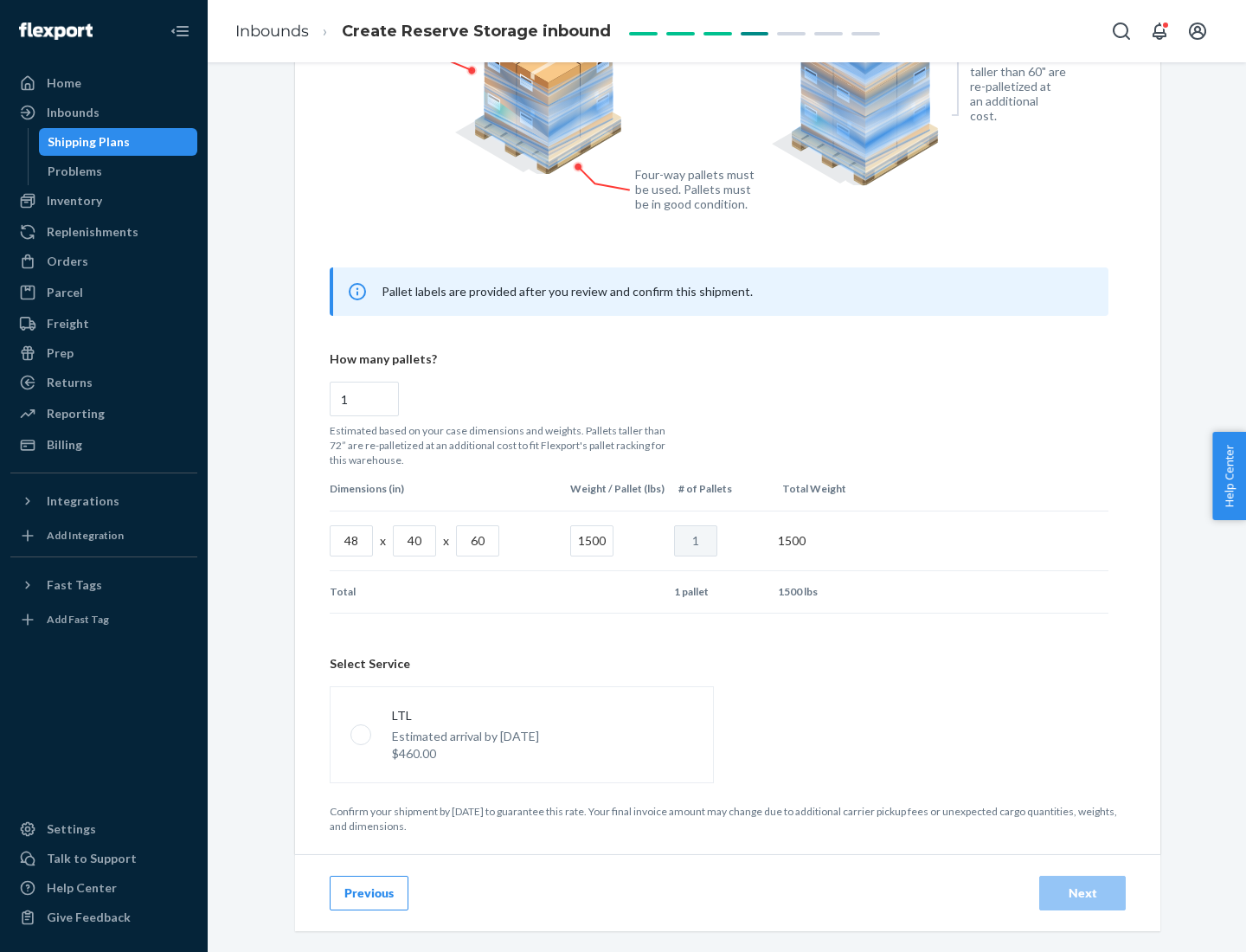
click at [521, 734] on p "Estimated arrival by [DATE]" at bounding box center [466, 736] width 147 height 18
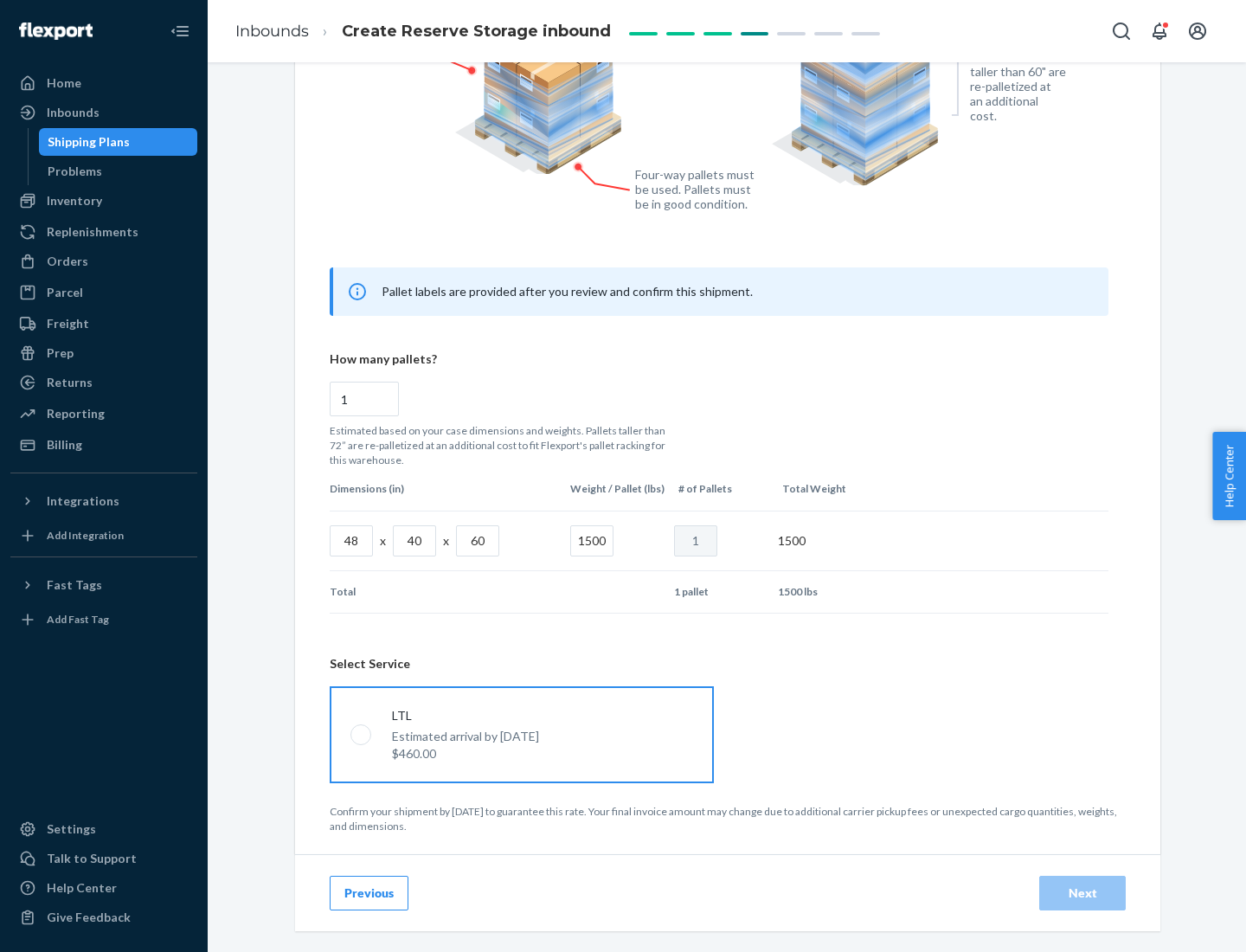
click at [362, 734] on input "LTL Estimated arrival by [DATE] $460.00" at bounding box center [356, 734] width 12 height 12
radio input "true"
radio input "false"
click at [1083, 892] on div "Next" at bounding box center [1083, 893] width 58 height 18
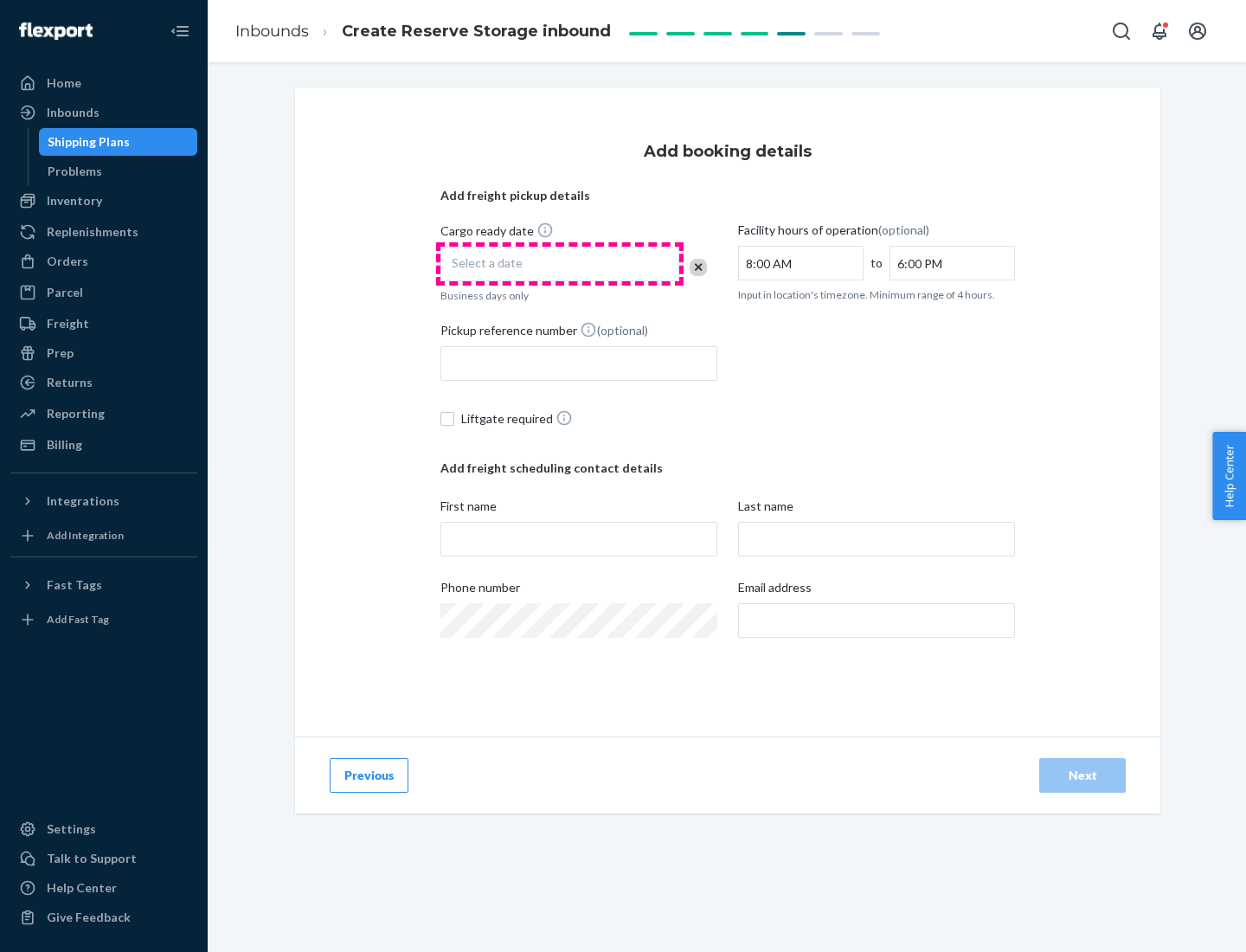
click at [561, 264] on div "Select a date" at bounding box center [560, 264] width 239 height 34
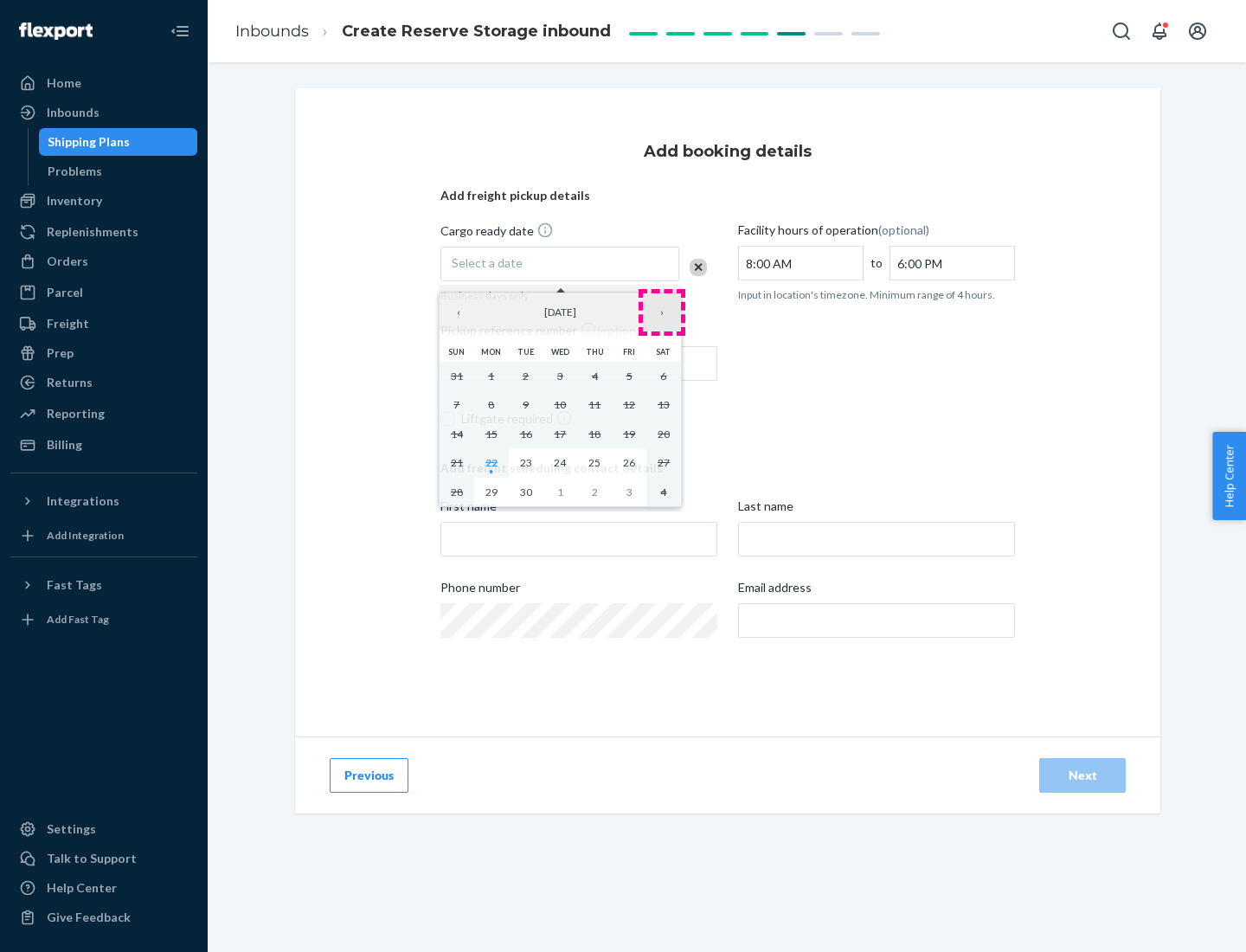
click at [662, 312] on button "›" at bounding box center [662, 312] width 38 height 38
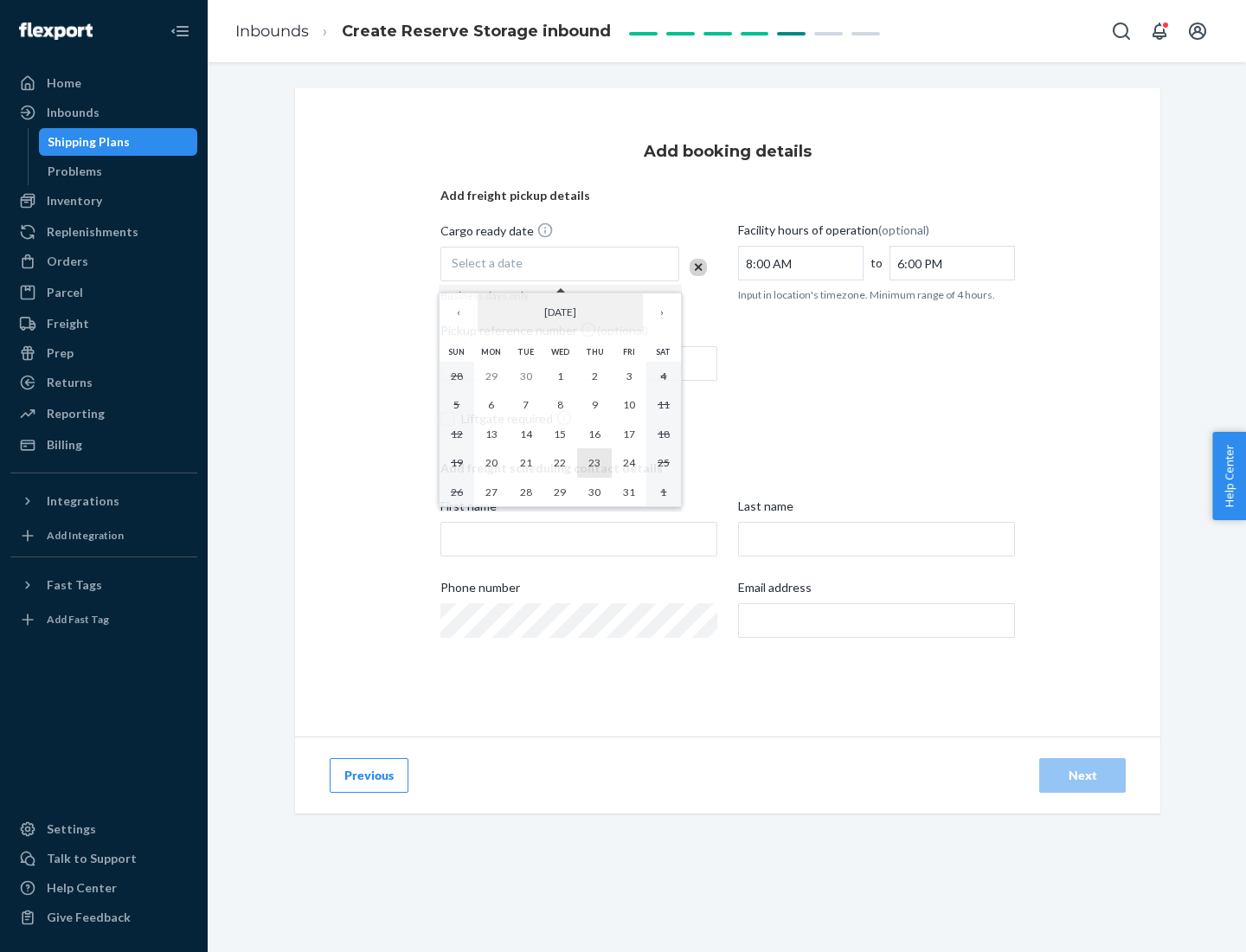
click at [595, 462] on abbr "23" at bounding box center [595, 462] width 12 height 13
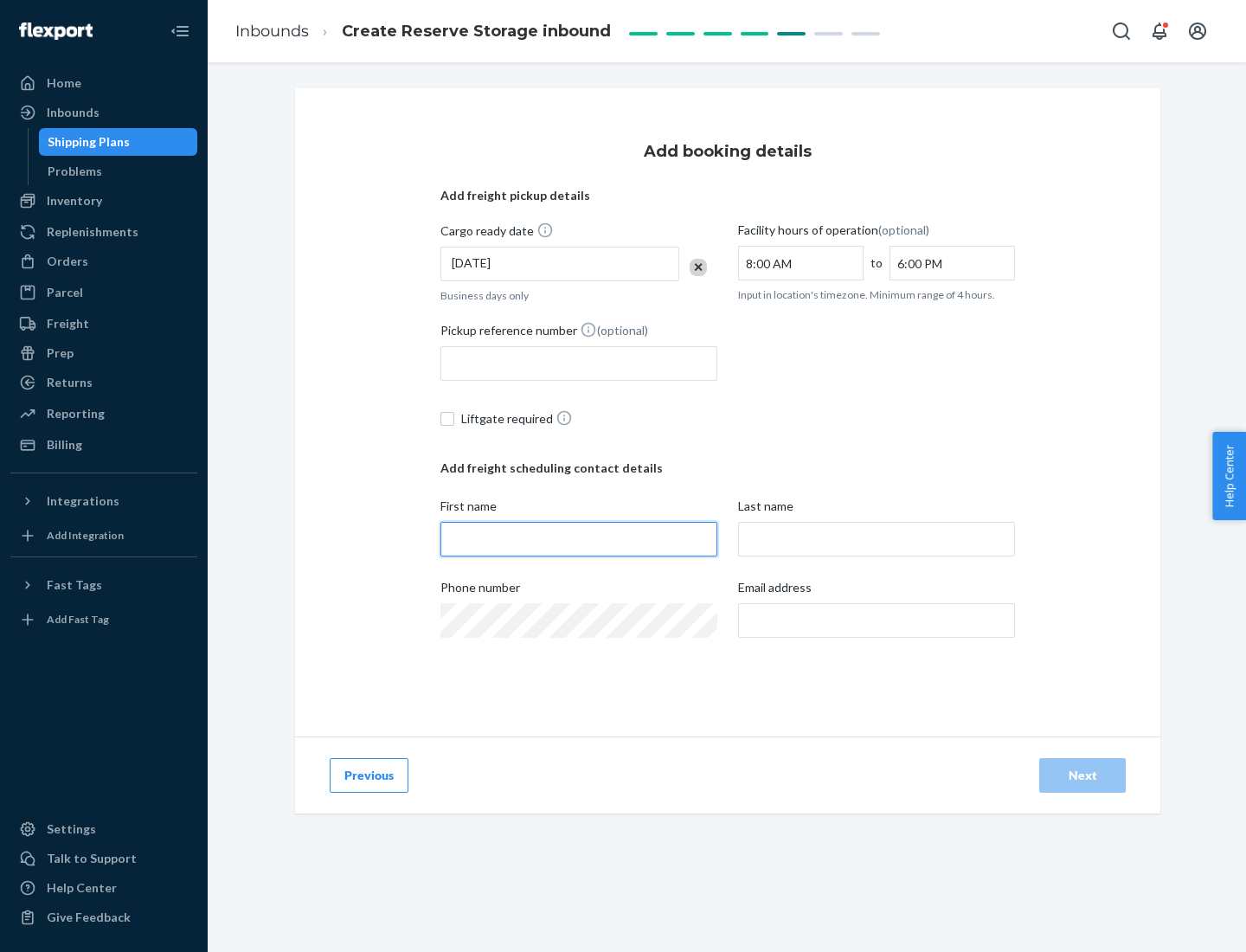
click at [579, 539] on input "First name" at bounding box center [579, 539] width 277 height 34
type input "[PERSON_NAME]"
click at [877, 539] on input "Last name" at bounding box center [877, 539] width 277 height 34
type input "Doe"
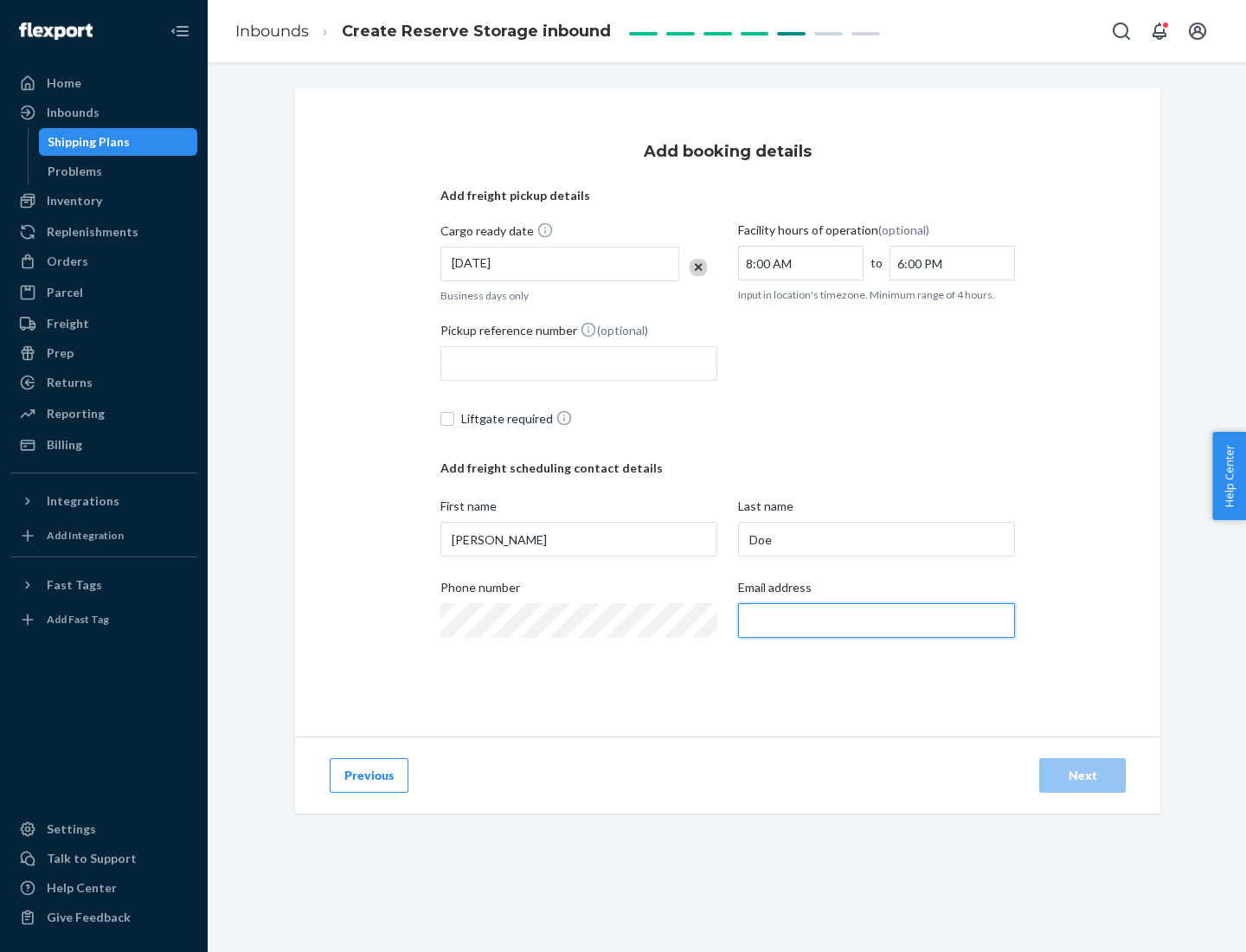
click at [877, 621] on input "Email address" at bounding box center [877, 620] width 277 height 34
type input "[EMAIL_ADDRESS][DOMAIN_NAME]"
click at [1083, 775] on div "Next" at bounding box center [1083, 775] width 58 height 18
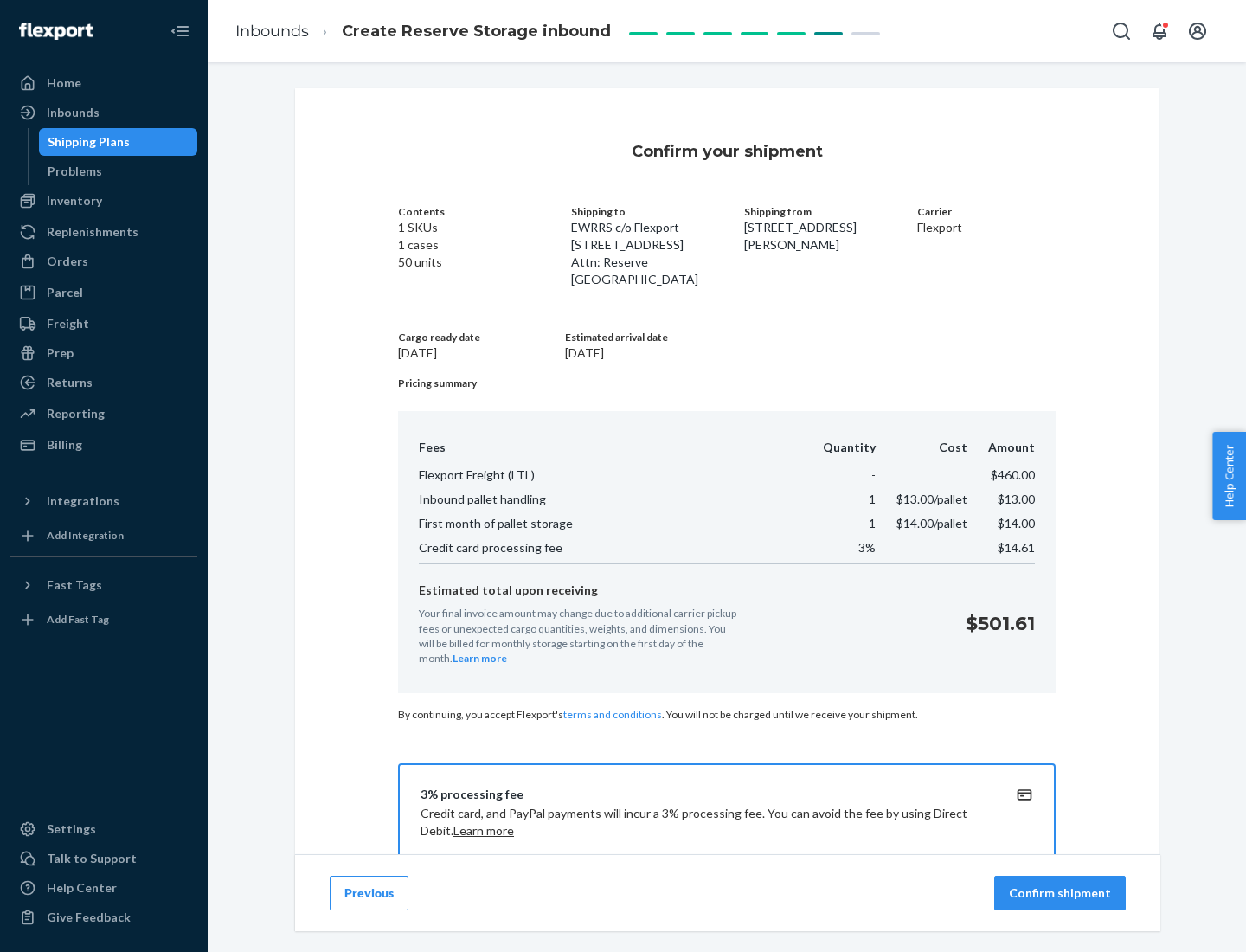
scroll to position [249, 0]
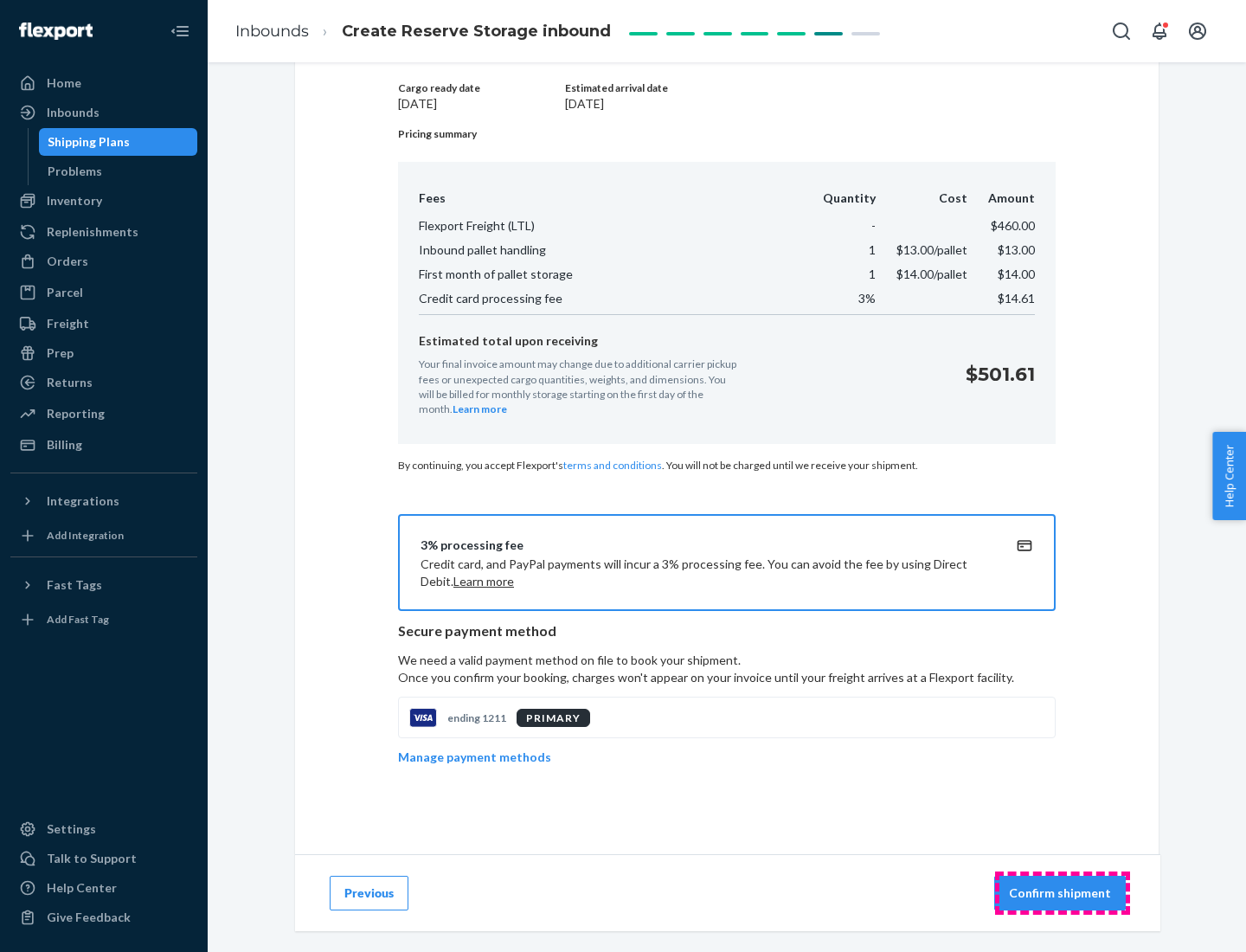
click at [1062, 893] on p "Confirm shipment" at bounding box center [1060, 893] width 103 height 18
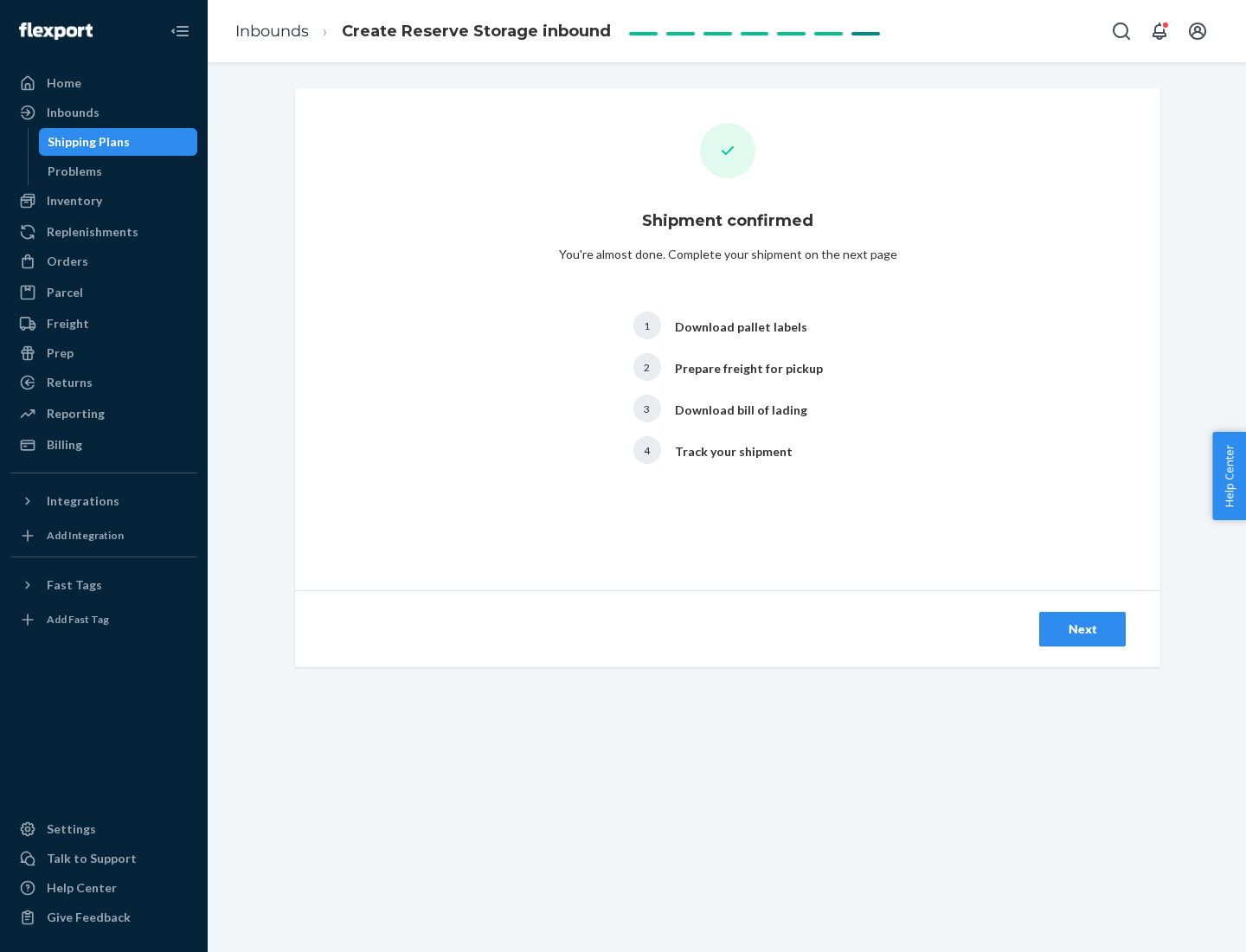
click at [1083, 629] on div "Next" at bounding box center [1083, 630] width 58 height 18
